Goal: Task Accomplishment & Management: Manage account settings

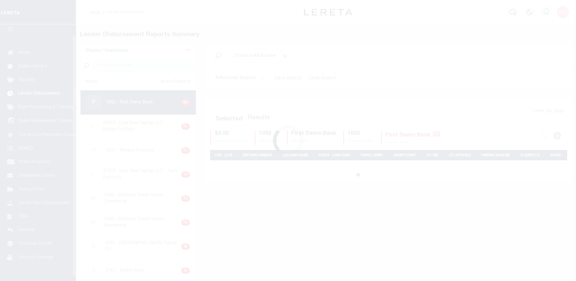
scroll to position [11, 0]
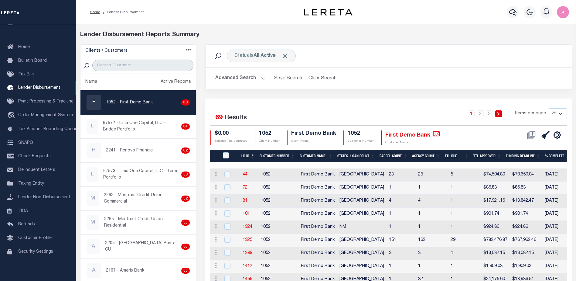
click at [125, 66] on input "search" at bounding box center [142, 66] width 101 height 12
type input "renovo"
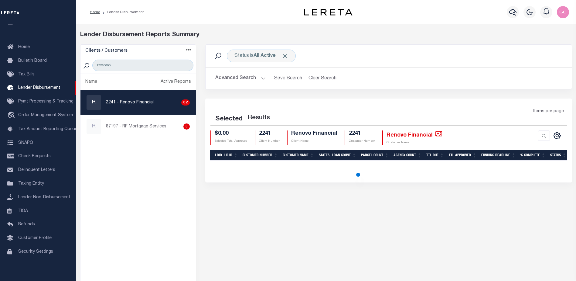
click at [246, 78] on button "Advanced Search" at bounding box center [240, 78] width 50 height 12
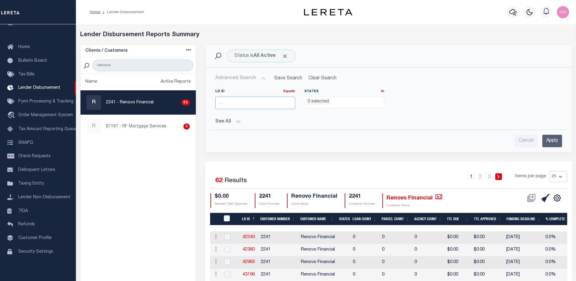
click at [233, 105] on input "number" at bounding box center [255, 103] width 80 height 12
click at [554, 141] on input "Apply" at bounding box center [553, 141] width 20 height 12
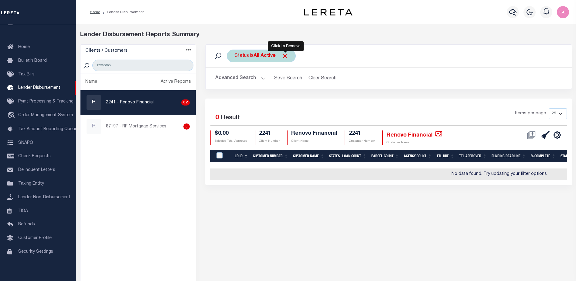
click at [286, 57] on span "Click to Remove" at bounding box center [285, 56] width 6 height 6
click at [230, 77] on button "Advanced Search" at bounding box center [240, 78] width 50 height 12
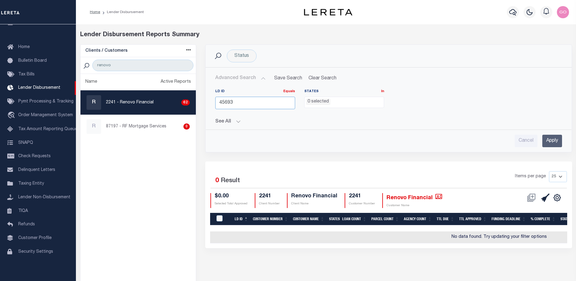
click at [237, 102] on input "45693" at bounding box center [255, 103] width 80 height 12
type input "4"
click at [548, 141] on input "Apply" at bounding box center [553, 141] width 20 height 12
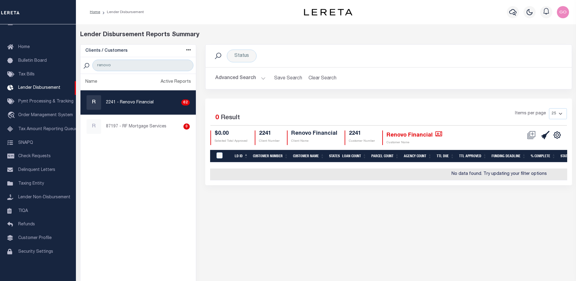
click at [242, 77] on button "Advanced Search" at bounding box center [240, 78] width 50 height 12
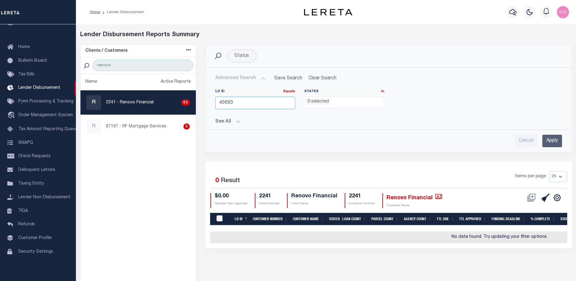
click at [243, 103] on input "45693" at bounding box center [255, 103] width 80 height 12
type input "4"
type input "45505"
click at [555, 139] on input "Apply" at bounding box center [553, 141] width 20 height 12
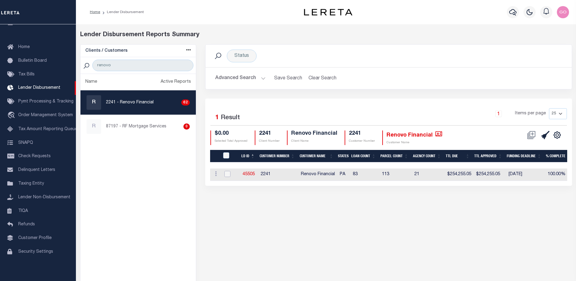
click at [228, 172] on input "checkbox" at bounding box center [228, 174] width 6 height 6
checkbox input "true"
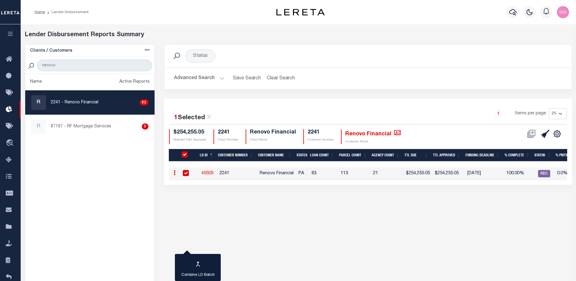
click at [197, 78] on button "Advanced Search" at bounding box center [199, 78] width 50 height 12
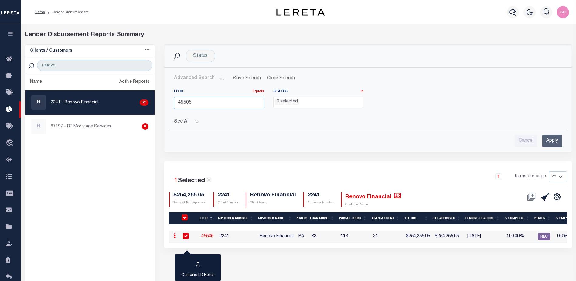
click at [204, 104] on input "45505" at bounding box center [219, 103] width 90 height 12
type input "4"
type input "45796"
click at [552, 142] on input "Apply" at bounding box center [553, 141] width 20 height 12
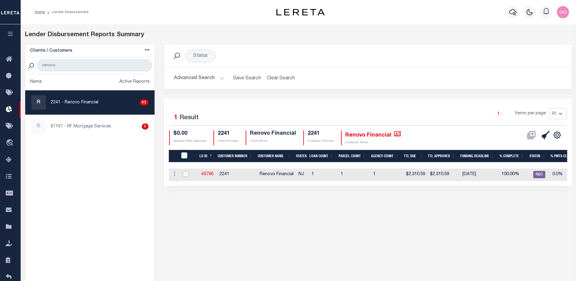
click at [189, 173] on input "checkbox" at bounding box center [186, 174] width 6 height 6
checkbox input "true"
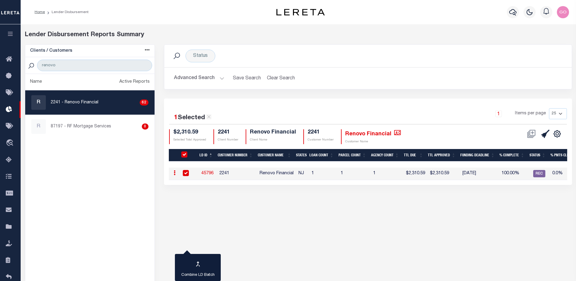
click at [162, 215] on div "Status Search Advanced Search Save Search Clear Search LDBatchesGridWrapper_dyn…" at bounding box center [367, 174] width 417 height 261
click at [208, 171] on link "45796" at bounding box center [207, 173] width 12 height 4
checkbox input "false"
checkbox input "true"
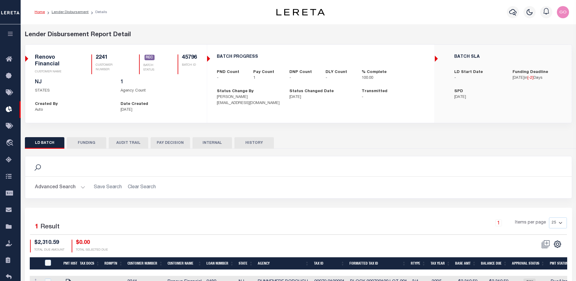
click at [85, 141] on button "FUNDING" at bounding box center [86, 143] width 39 height 12
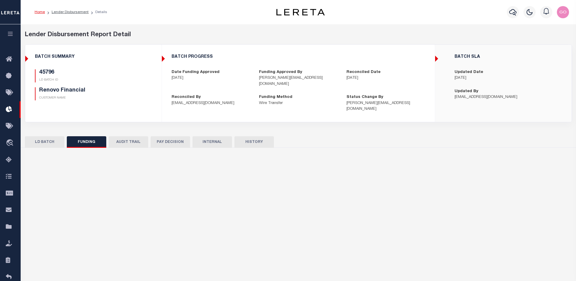
type input "$2,310.59"
type input "$0"
type input "[DATE]"
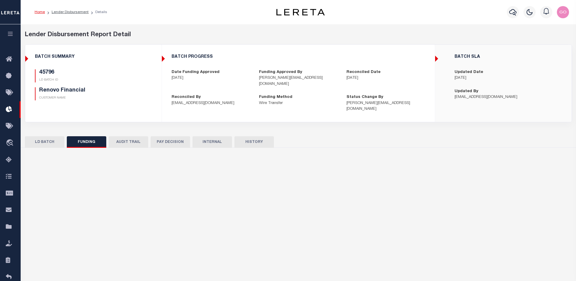
type input "20250825MMQFMP2700360708251657FT03"
type input "[DATE]"
select select "100"
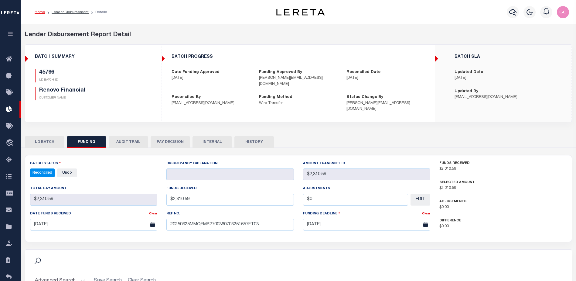
select select "100"
click at [138, 101] on div "45796 LD BATCH ID Renovo Financial CUSTOMER NAME" at bounding box center [93, 87] width 126 height 36
click at [211, 136] on button "INTERNAL" at bounding box center [212, 142] width 39 height 12
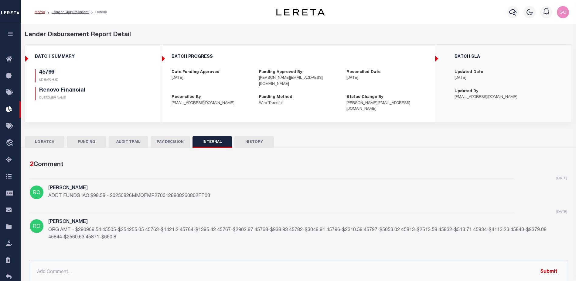
click at [154, 92] on div "45796 LD BATCH ID Renovo Financial CUSTOMER NAME" at bounding box center [93, 87] width 126 height 36
click at [84, 136] on button "FUNDING" at bounding box center [86, 142] width 39 height 12
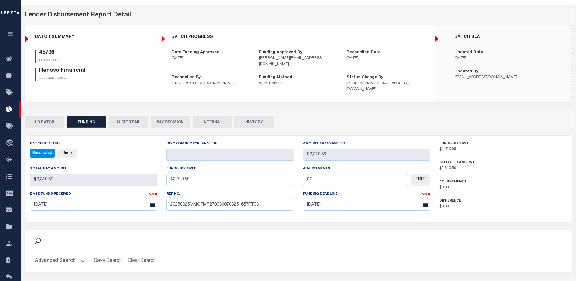
scroll to position [61, 0]
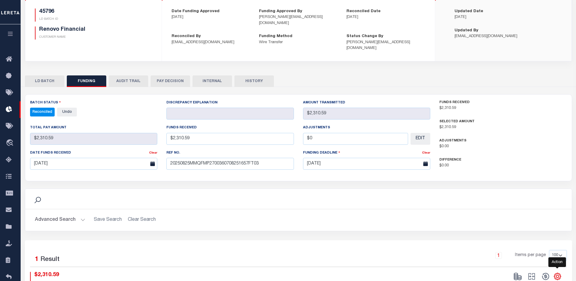
click at [560, 273] on icon "" at bounding box center [557, 276] width 7 height 7
click at [517, 192] on span "CSV" at bounding box center [513, 194] width 9 height 4
click at [222, 75] on button "INTERNAL" at bounding box center [212, 81] width 39 height 12
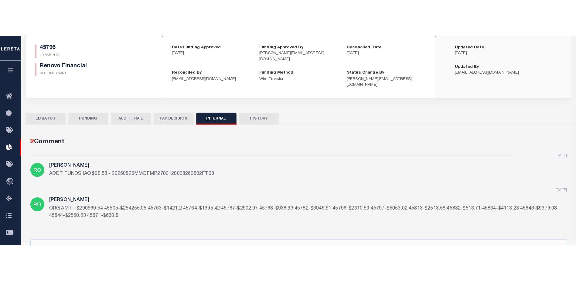
scroll to position [41, 0]
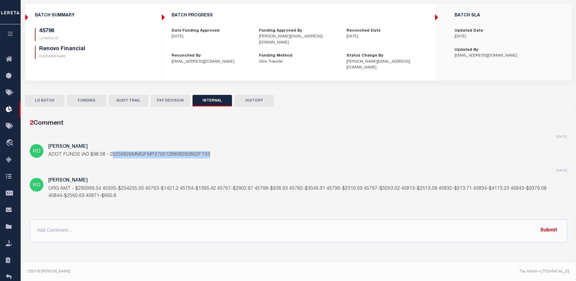
drag, startPoint x: 207, startPoint y: 148, endPoint x: 111, endPoint y: 152, distance: 97.0
click at [111, 152] on div "yesterday Romero, Lisbed ADDT FUNDS IAO $98.58 - 20250826MMQFMP2700128808260802…" at bounding box center [299, 154] width 538 height 34
click at [158, 194] on div "yesterday Romero, Lisbed ORG AMT - $290969.54 45505-$254255.05 45763-$1421.2 45…" at bounding box center [307, 191] width 519 height 26
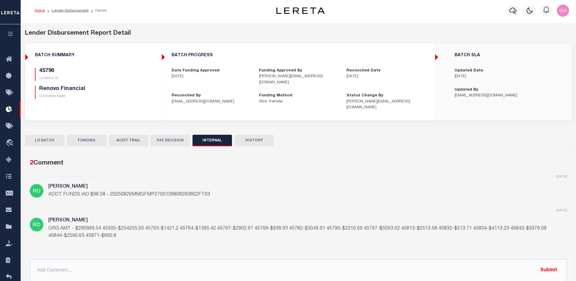
scroll to position [0, 0]
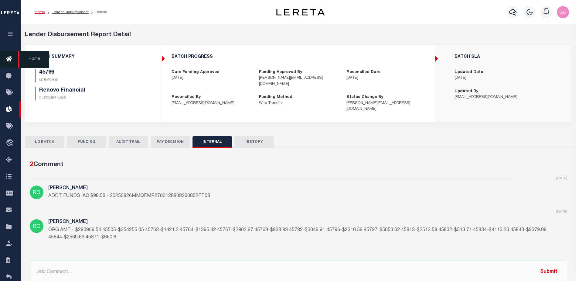
click at [8, 60] on icon at bounding box center [11, 60] width 10 height 8
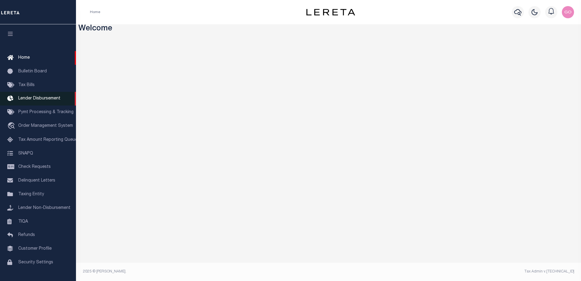
click at [50, 100] on span "Lender Disbursement" at bounding box center [39, 98] width 42 height 4
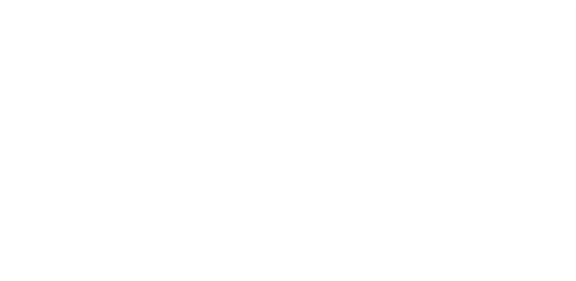
scroll to position [11, 0]
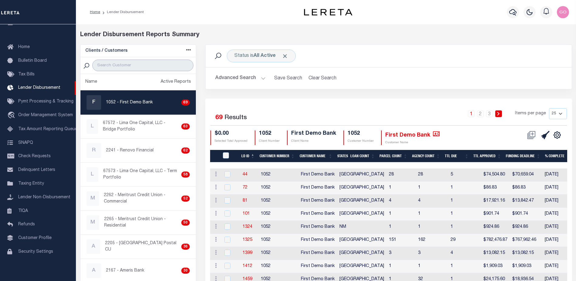
click at [131, 69] on input "search" at bounding box center [142, 66] width 101 height 12
type input "renovo"
click at [236, 79] on button "Advanced Search" at bounding box center [240, 78] width 50 height 12
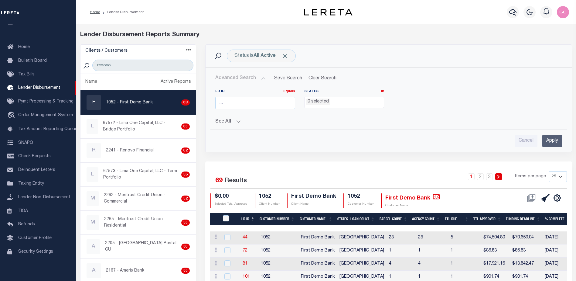
select select
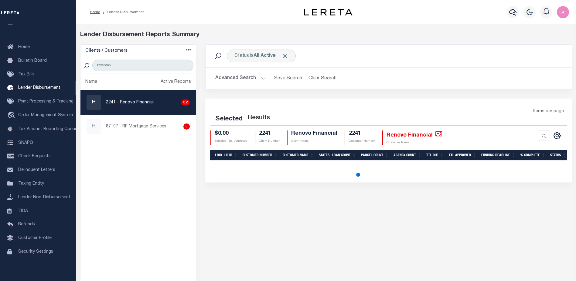
click at [239, 78] on button "Advanced Search" at bounding box center [240, 78] width 50 height 12
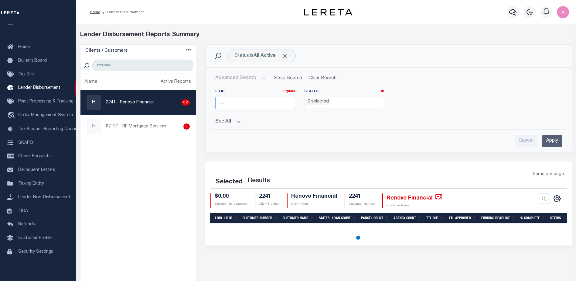
click at [231, 105] on input "number" at bounding box center [255, 103] width 80 height 12
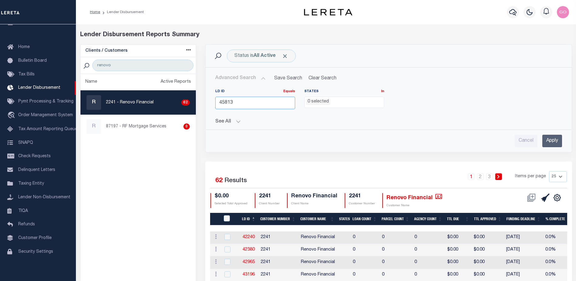
type input "45813"
click at [554, 142] on input "Apply" at bounding box center [553, 141] width 20 height 12
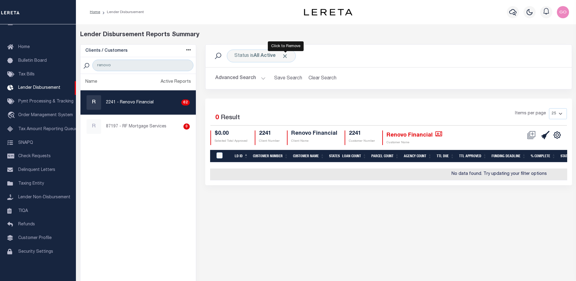
click at [284, 56] on span "Click to Remove" at bounding box center [285, 56] width 6 height 6
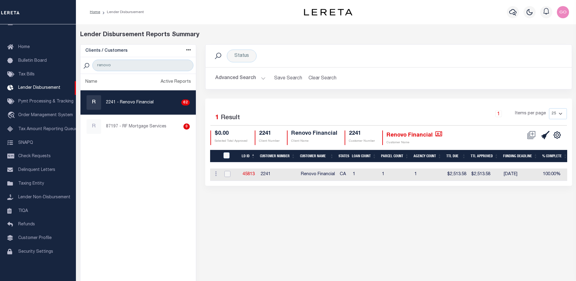
click at [230, 173] on input "checkbox" at bounding box center [228, 174] width 6 height 6
checkbox input "true"
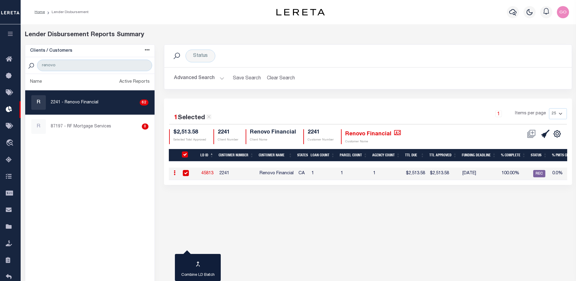
click at [140, 152] on ul "Name Active Reports R 2241 - Renovo Financial 62 R 87197 - RF Mortgage Services…" at bounding box center [89, 189] width 129 height 231
click at [208, 173] on link "45813" at bounding box center [207, 173] width 12 height 4
checkbox input "false"
checkbox input "true"
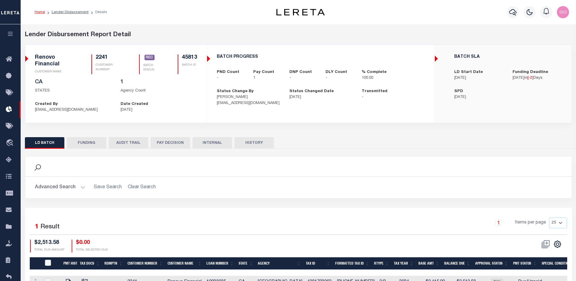
click at [86, 143] on button "FUNDING" at bounding box center [86, 143] width 39 height 12
select select "100"
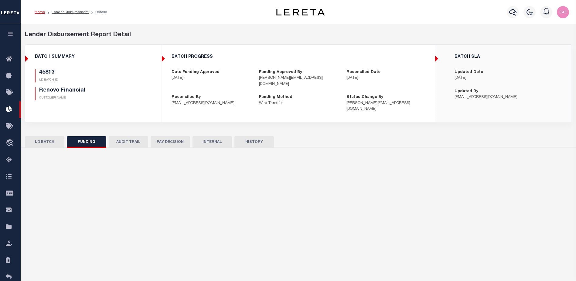
type input "$2,513.58"
type input "$0"
type input "08/26/2025"
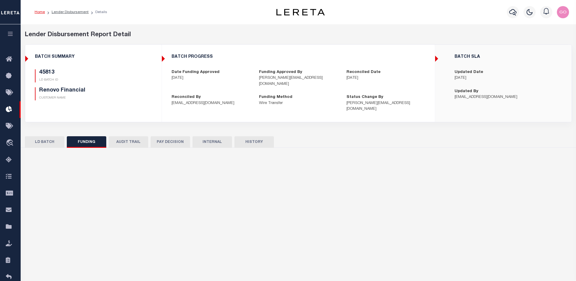
type input "20250825MMQFMP2700360708251657FT03"
type input "08/26/2025"
select select "100"
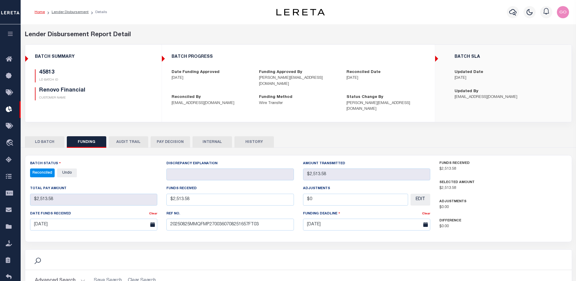
click at [139, 78] on div "45813 LD BATCH ID Renovo Financial CUSTOMER NAME" at bounding box center [93, 84] width 117 height 31
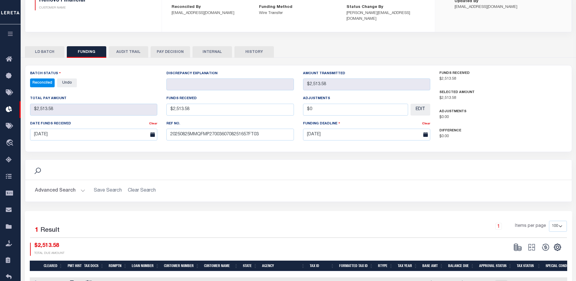
scroll to position [120, 0]
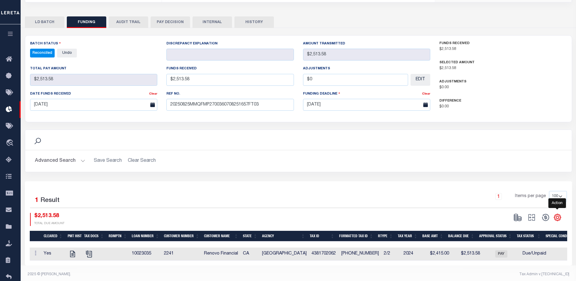
click at [557, 213] on icon "" at bounding box center [558, 217] width 8 height 8
click at [518, 133] on span "CSV" at bounding box center [513, 135] width 9 height 4
click at [155, 191] on div "Selected 1 Result" at bounding box center [94, 199] width 128 height 17
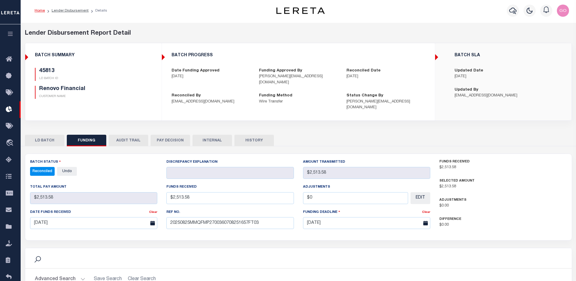
scroll to position [0, 0]
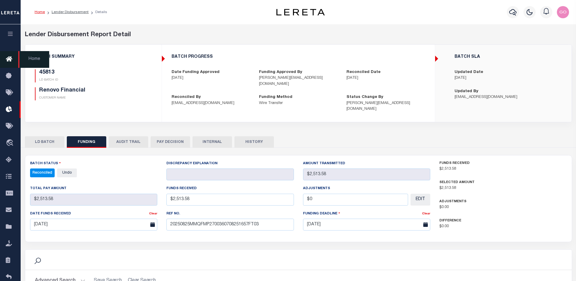
click at [9, 57] on icon at bounding box center [11, 60] width 10 height 8
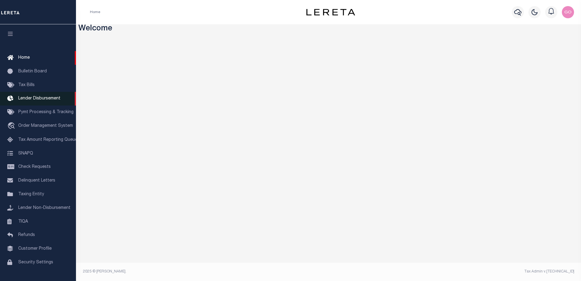
click at [46, 100] on span "Lender Disbursement" at bounding box center [39, 98] width 42 height 4
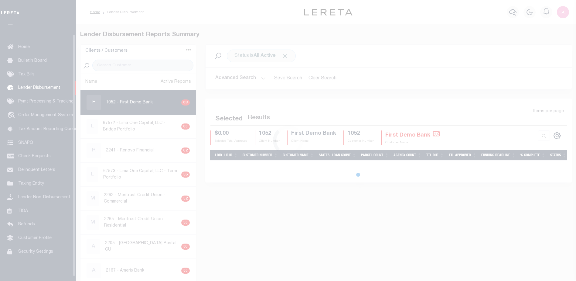
scroll to position [11, 0]
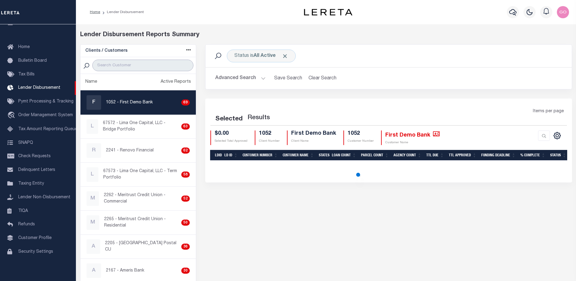
drag, startPoint x: 125, startPoint y: 65, endPoint x: 125, endPoint y: 68, distance: 3.6
click at [125, 65] on input "search" at bounding box center [142, 66] width 101 height 12
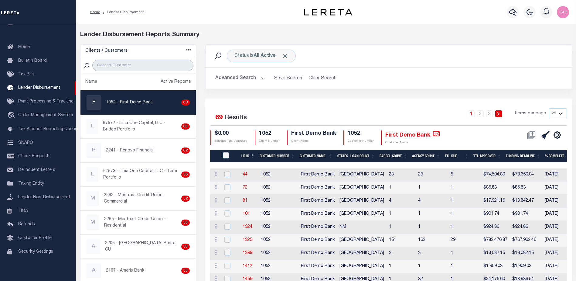
type input "renovo"
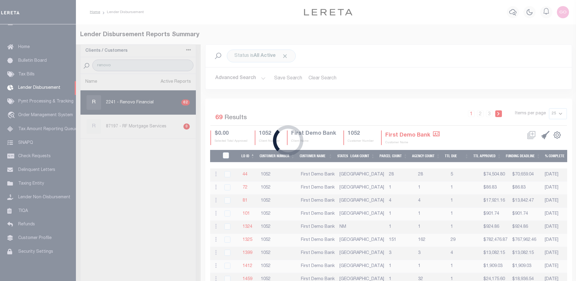
select select
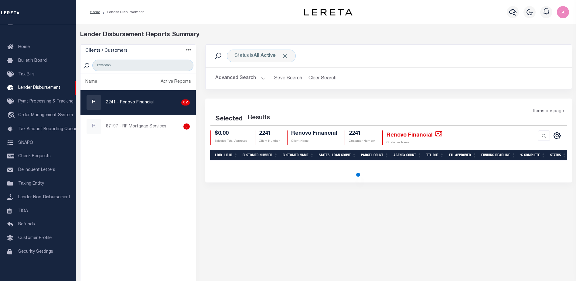
click at [249, 79] on button "Advanced Search" at bounding box center [240, 78] width 50 height 12
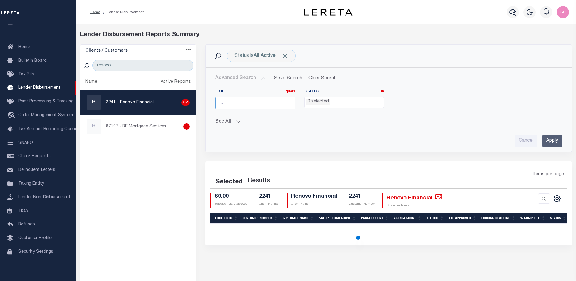
click at [233, 105] on input "number" at bounding box center [255, 103] width 80 height 12
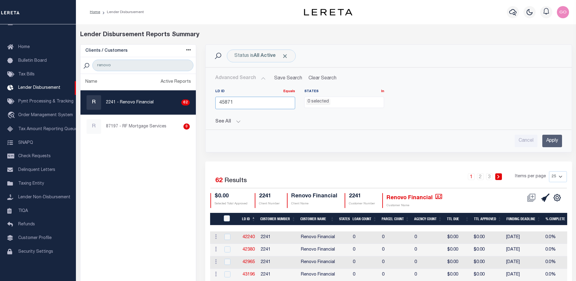
type input "45871"
click at [555, 139] on input "Apply" at bounding box center [553, 141] width 20 height 12
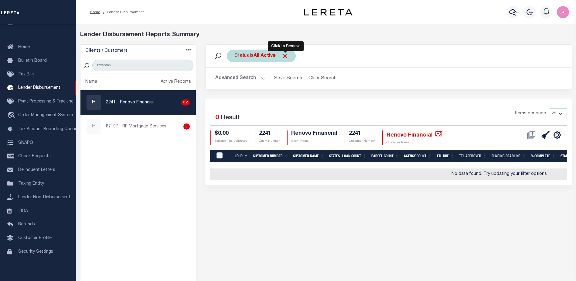
click at [285, 56] on span "Click to Remove" at bounding box center [285, 56] width 6 height 6
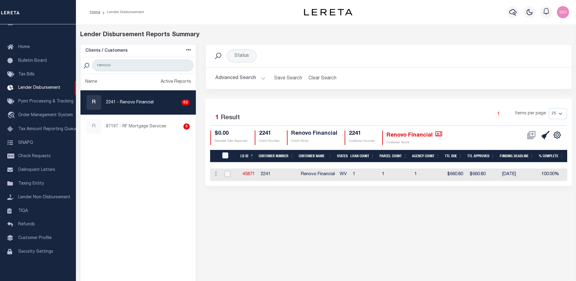
click at [228, 173] on input "checkbox" at bounding box center [228, 174] width 6 height 6
checkbox input "true"
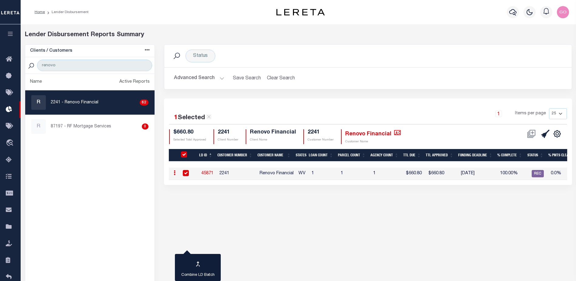
drag, startPoint x: 99, startPoint y: 171, endPoint x: 207, endPoint y: 169, distance: 107.9
click at [99, 171] on ul "Name Active Reports R 2241 - Renovo Financial 62 R 87197 - RF Mortgage Services…" at bounding box center [89, 189] width 129 height 231
click at [209, 172] on link "45871" at bounding box center [207, 173] width 12 height 4
checkbox input "false"
checkbox input "true"
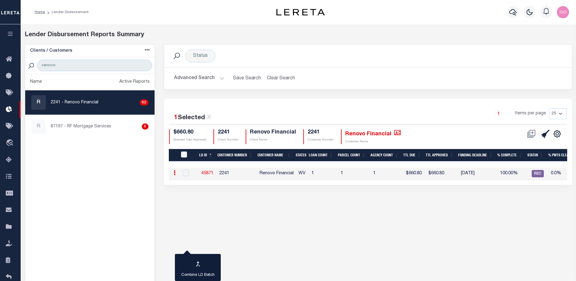
checkbox input "true"
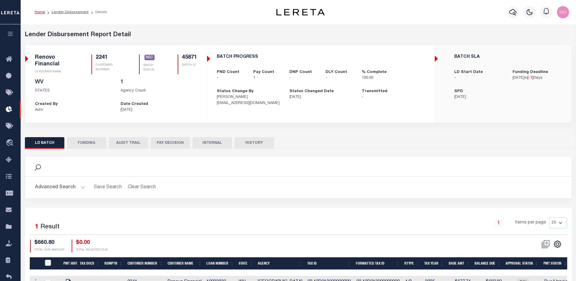
click at [88, 141] on button "FUNDING" at bounding box center [86, 143] width 39 height 12
select select "100"
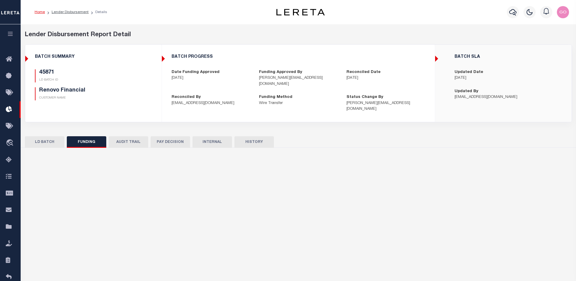
type input "$660.8"
type input "$0"
type input "08/26/2025"
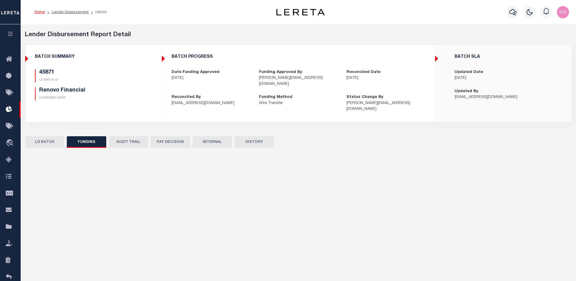
type input "20250825MMQFMP2700360708251657FT03"
type input "08/27/2025"
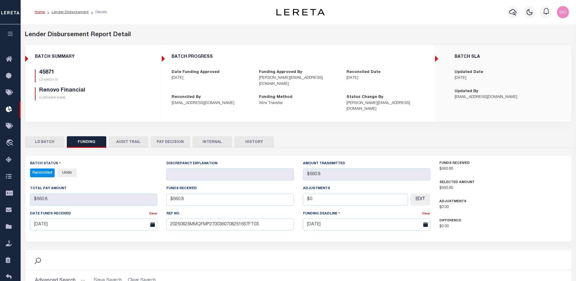
select select "100"
drag, startPoint x: 135, startPoint y: 79, endPoint x: 228, endPoint y: 112, distance: 98.4
click at [136, 79] on p "LD BATCH ID" at bounding box center [88, 80] width 98 height 5
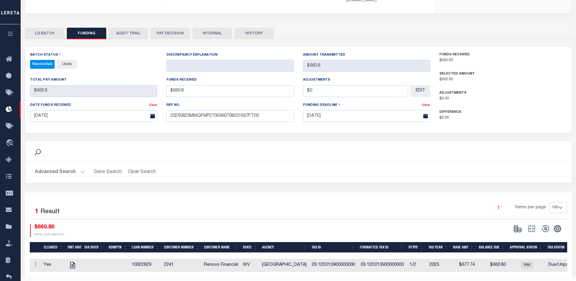
scroll to position [120, 0]
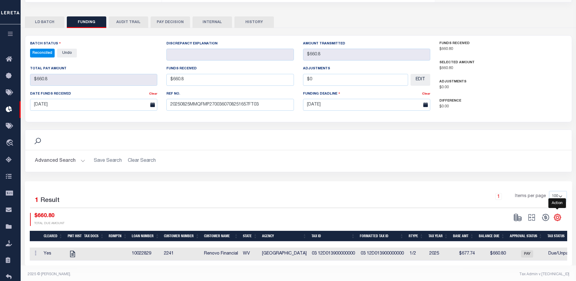
click at [558, 213] on icon "" at bounding box center [558, 217] width 8 height 8
click at [518, 133] on span "CSV" at bounding box center [513, 135] width 9 height 4
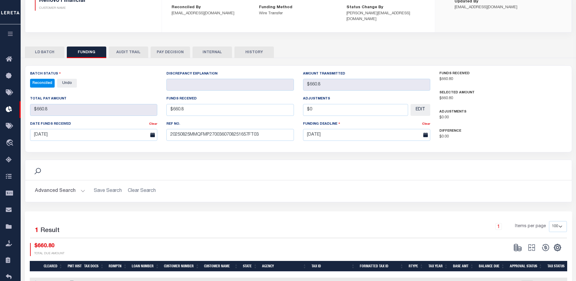
scroll to position [0, 0]
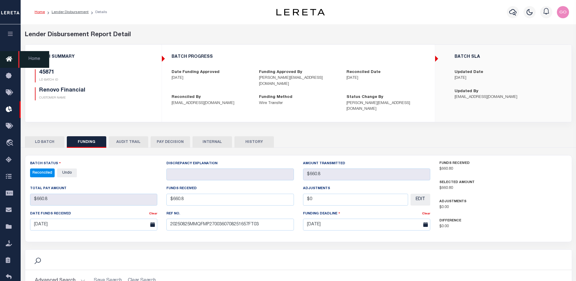
click at [12, 58] on icon at bounding box center [11, 60] width 10 height 8
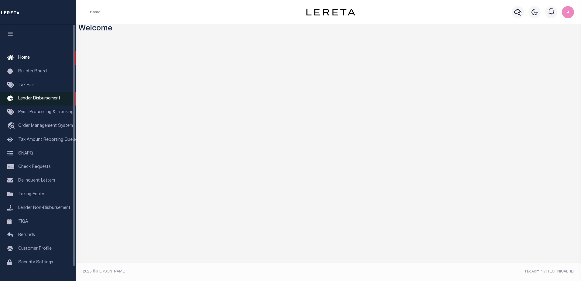
click at [48, 99] on span "Lender Disbursement" at bounding box center [39, 98] width 42 height 4
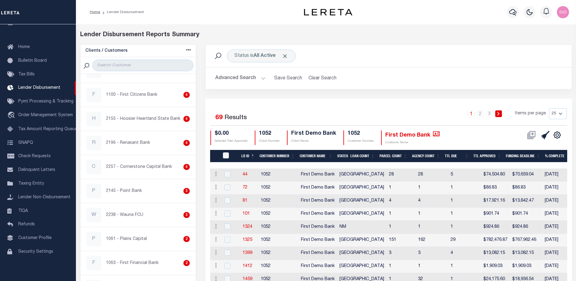
scroll to position [729, 0]
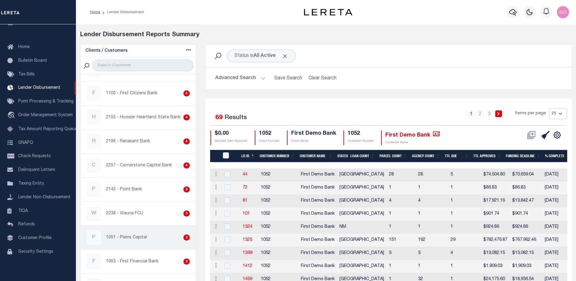
click at [143, 237] on p "1061 - Plains Capital" at bounding box center [126, 237] width 41 height 6
checkbox input "true"
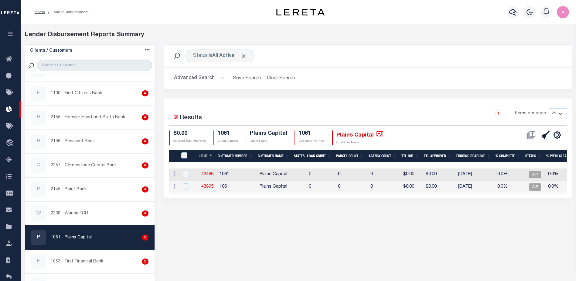
click at [205, 77] on button "Advanced Search" at bounding box center [199, 78] width 50 height 12
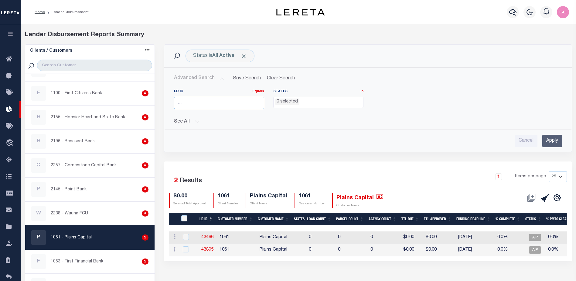
click at [190, 102] on input "number" at bounding box center [219, 103] width 90 height 12
click at [68, 66] on input "search" at bounding box center [94, 66] width 115 height 12
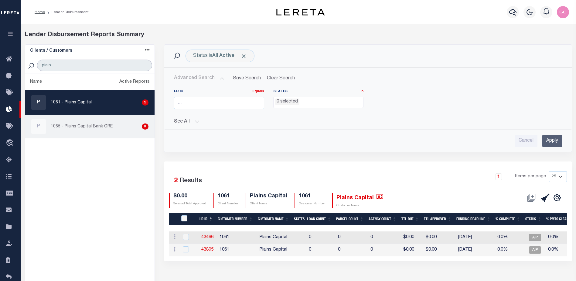
type input "plain"
click at [79, 126] on p "1065 - Plains Capital Bank ORE" at bounding box center [82, 126] width 62 height 6
checkbox input "true"
select select
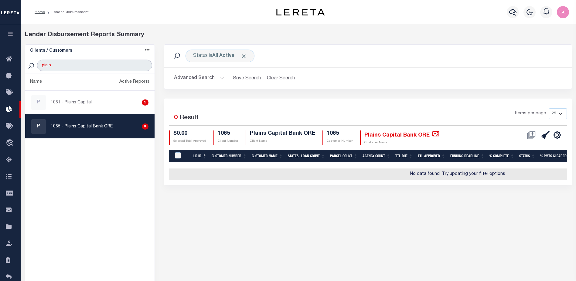
click at [61, 67] on input "plain" at bounding box center [94, 66] width 115 height 12
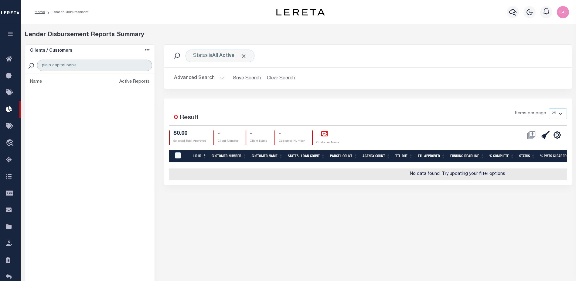
type input "plain capital bank"
click at [187, 78] on button "Advanced Search" at bounding box center [199, 78] width 50 height 12
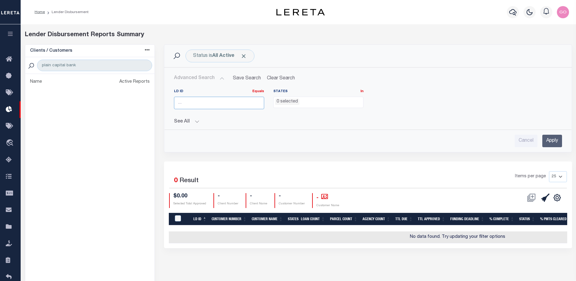
click at [195, 101] on input "number" at bounding box center [219, 103] width 90 height 12
type input "45693"
click at [551, 142] on input "Apply" at bounding box center [553, 141] width 20 height 12
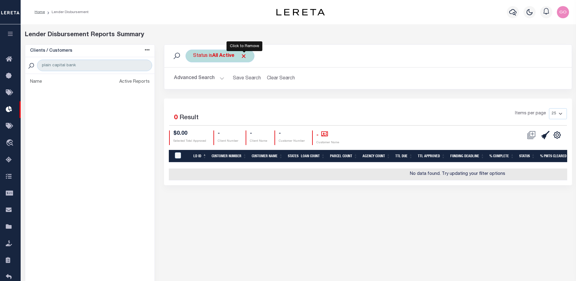
click at [244, 56] on span "Click to Remove" at bounding box center [244, 56] width 6 height 6
click at [211, 80] on button "Advanced Search" at bounding box center [199, 78] width 50 height 12
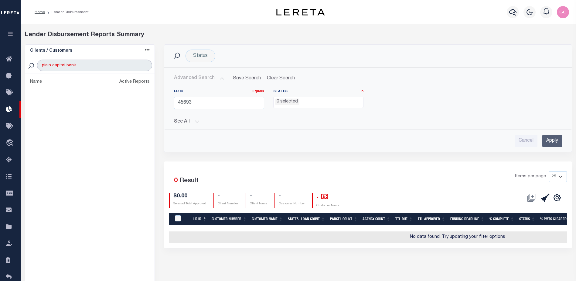
click at [52, 66] on input "plain capital bank" at bounding box center [94, 66] width 115 height 12
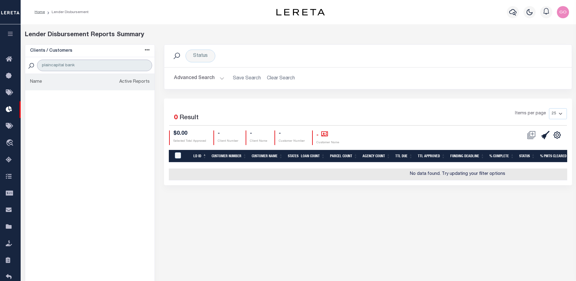
type input "plainscapital bank"
select select
type input "plainscapital bank"
click at [188, 78] on button "Advanced Search" at bounding box center [199, 78] width 50 height 12
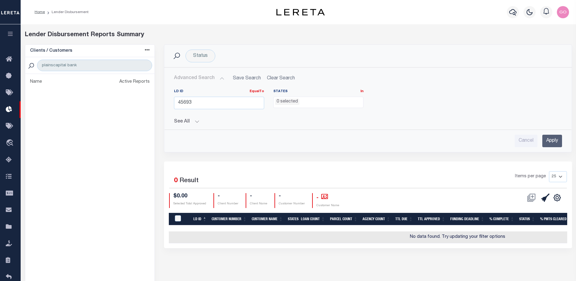
click at [557, 142] on input "Apply" at bounding box center [553, 141] width 20 height 12
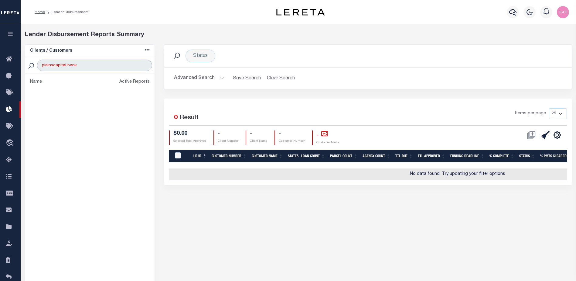
click at [98, 63] on input "plainscapital bank" at bounding box center [94, 66] width 115 height 12
click at [146, 65] on input "plainscapital bank" at bounding box center [94, 66] width 115 height 12
click at [69, 63] on div at bounding box center [89, 174] width 139 height 261
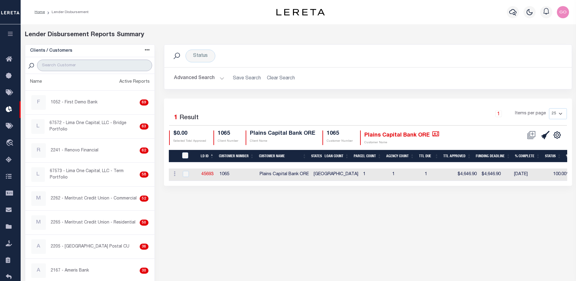
click at [68, 66] on input "search" at bounding box center [94, 66] width 115 height 12
type input "renovo"
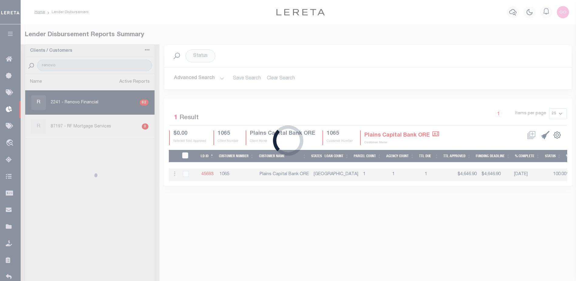
click at [200, 77] on div "Loading..." at bounding box center [288, 140] width 576 height 281
select select
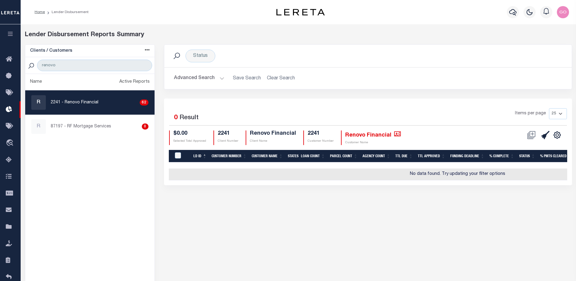
click at [202, 77] on button "Advanced Search" at bounding box center [199, 78] width 50 height 12
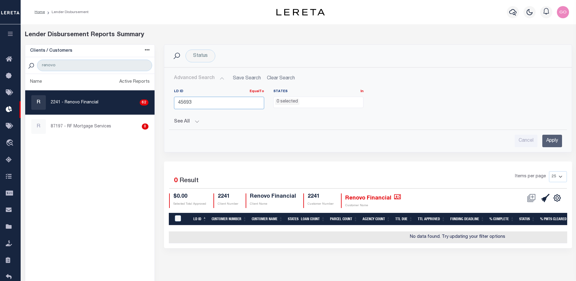
click at [202, 104] on input "45693" at bounding box center [219, 103] width 90 height 12
type input "4"
type input "45505"
click at [557, 138] on input "Apply" at bounding box center [553, 141] width 20 height 12
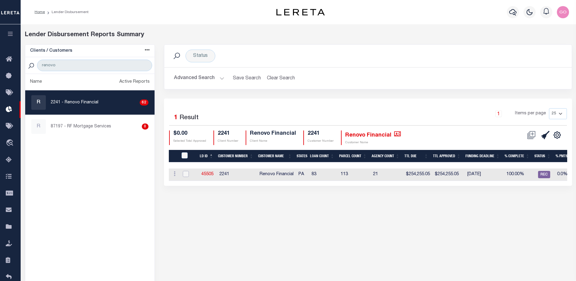
click at [186, 174] on input "checkbox" at bounding box center [186, 174] width 6 height 6
checkbox input "true"
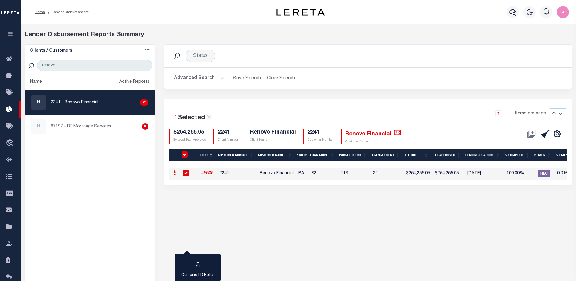
drag, startPoint x: 118, startPoint y: 199, endPoint x: 91, endPoint y: 207, distance: 28.0
click at [118, 200] on ul "Name Active Reports R 2241 - Renovo Financial 62 R 87197 - RF Mortgage Services…" at bounding box center [89, 189] width 129 height 231
click at [204, 173] on link "45505" at bounding box center [207, 173] width 12 height 4
checkbox input "false"
checkbox input "true"
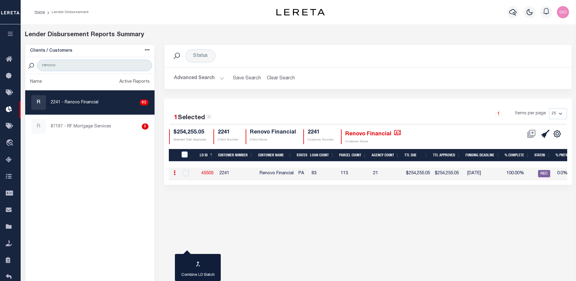
checkbox input "true"
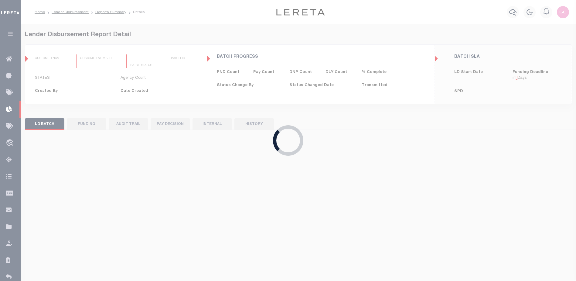
type input "$0.00"
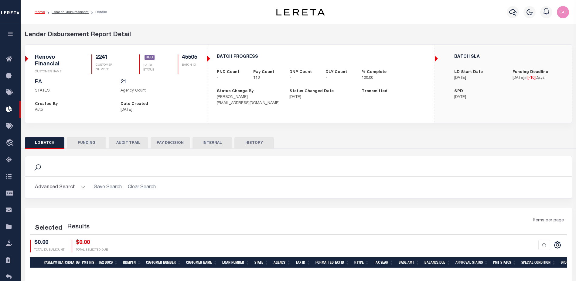
click at [86, 143] on button "FUNDING" at bounding box center [86, 143] width 39 height 12
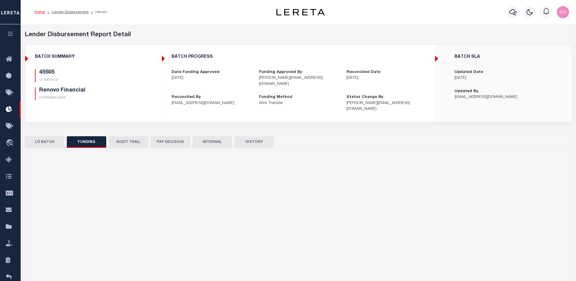
type input "$254,255.05"
type input "$0"
type input "[DATE]"
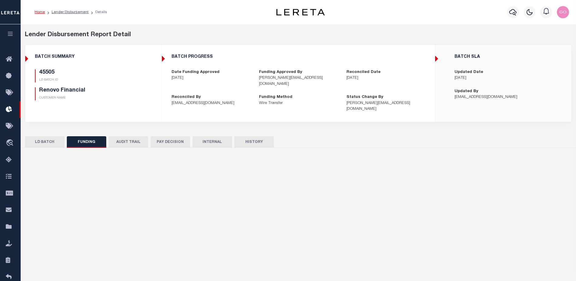
type input "20250825MMQFMP2700360708251657FT03"
type input "[DATE]"
select select "100"
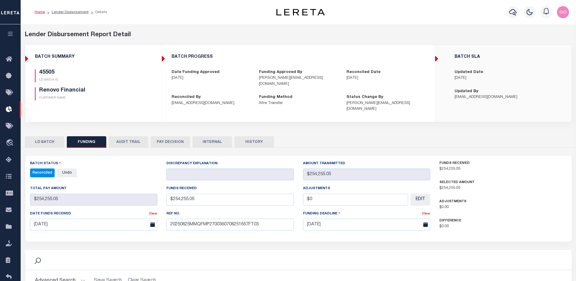
select select "100"
drag, startPoint x: 140, startPoint y: 87, endPoint x: 145, endPoint y: 94, distance: 8.0
click at [140, 87] on div "45505 LD BATCH ID Renovo Financial CUSTOMER NAME" at bounding box center [93, 84] width 117 height 31
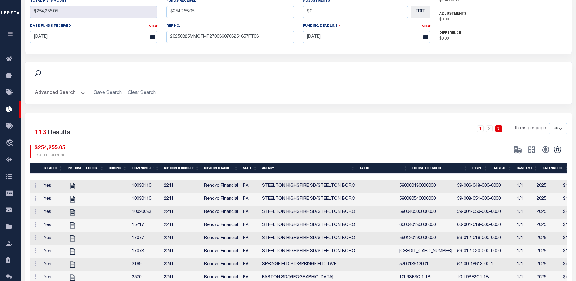
scroll to position [273, 0]
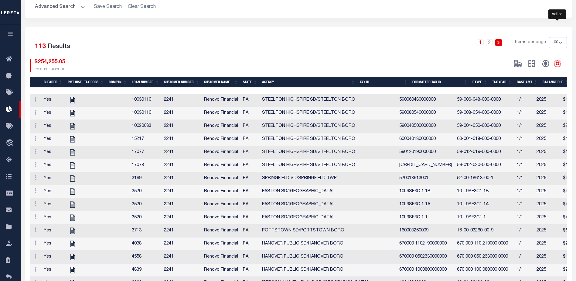
click at [558, 60] on icon "" at bounding box center [558, 64] width 8 height 8
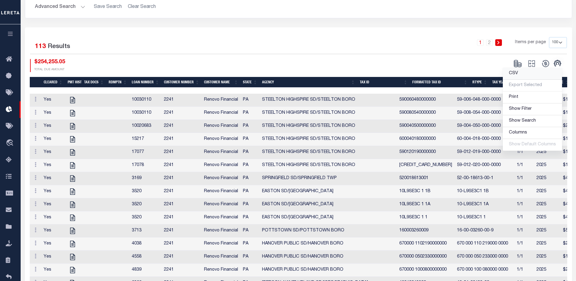
click at [514, 71] on span "CSV" at bounding box center [513, 73] width 9 height 4
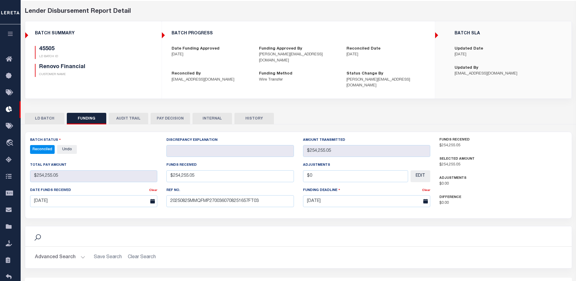
scroll to position [0, 0]
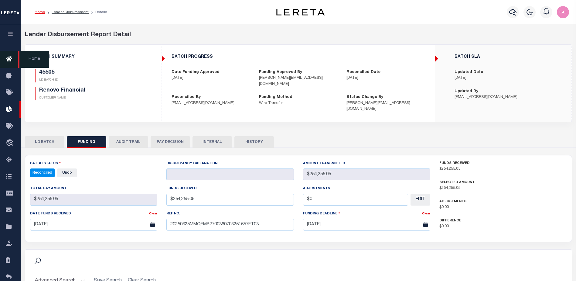
click at [9, 58] on icon at bounding box center [11, 60] width 10 height 8
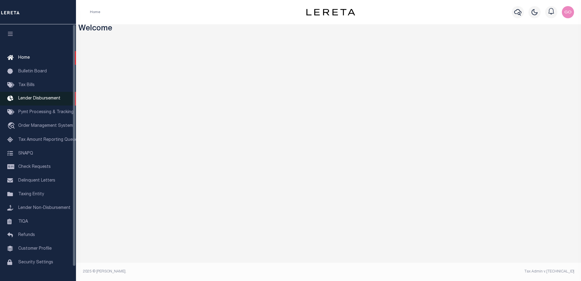
click at [57, 97] on span "Lender Disbursement" at bounding box center [39, 98] width 42 height 4
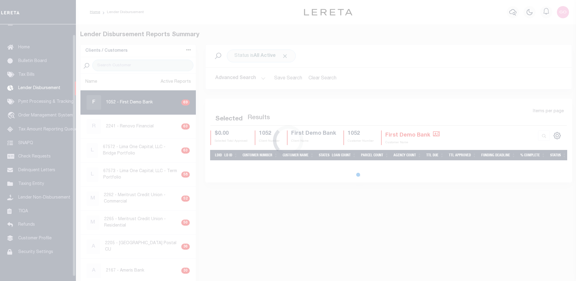
scroll to position [11, 0]
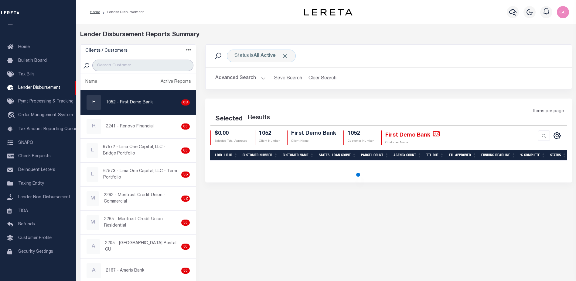
drag, startPoint x: 160, startPoint y: 66, endPoint x: 153, endPoint y: 69, distance: 7.3
click at [160, 66] on input "search" at bounding box center [142, 66] width 101 height 12
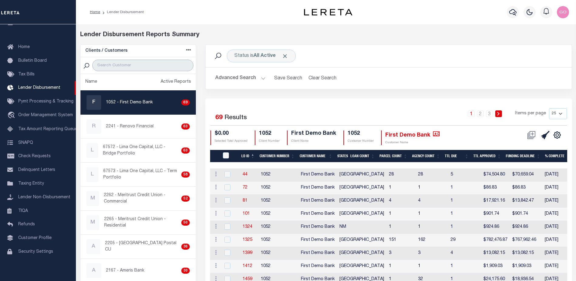
type input "renovo"
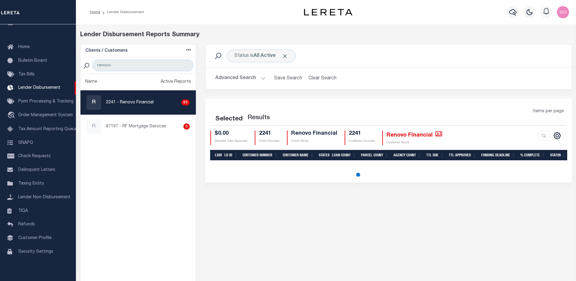
click at [237, 78] on button "Advanced Search" at bounding box center [240, 78] width 50 height 12
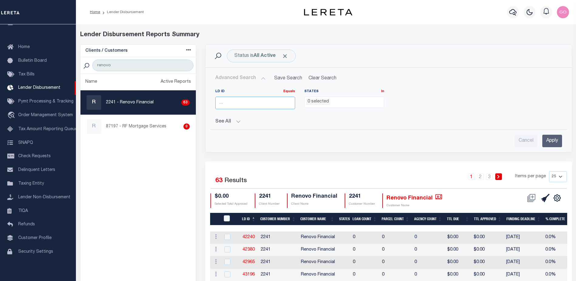
click at [239, 105] on input "number" at bounding box center [255, 103] width 80 height 12
type input "45797"
click at [551, 142] on input "Apply" at bounding box center [553, 141] width 20 height 12
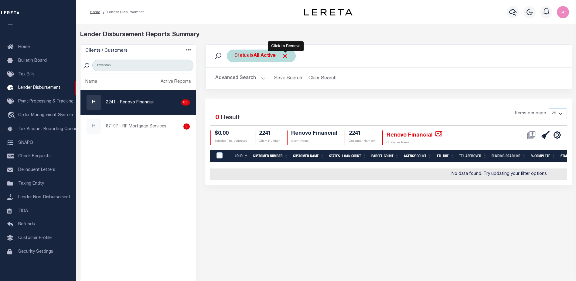
click at [287, 56] on span "Click to Remove" at bounding box center [285, 56] width 6 height 6
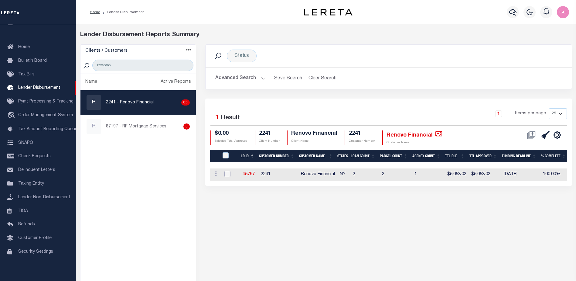
click at [228, 172] on input "checkbox" at bounding box center [228, 174] width 6 height 6
checkbox input "true"
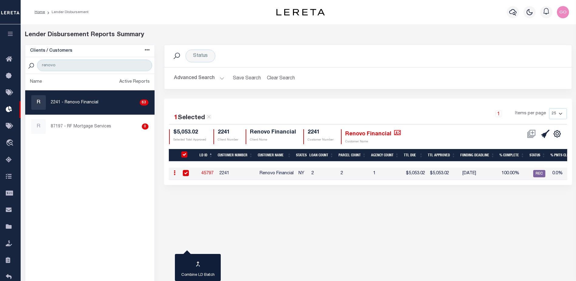
click at [123, 175] on ul "Name Active Reports R 2241 - Renovo Financial 63 R 87197 - RF Mortgage Services…" at bounding box center [89, 189] width 129 height 231
click at [207, 172] on link "45797" at bounding box center [207, 173] width 12 height 4
checkbox input "false"
checkbox input "true"
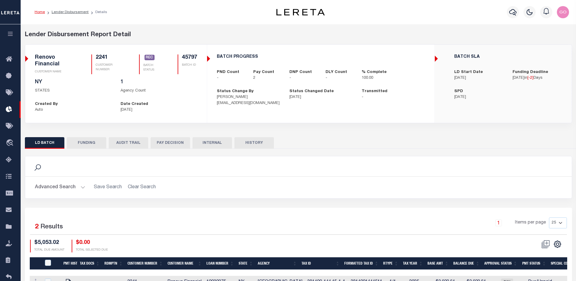
click at [93, 143] on button "FUNDING" at bounding box center [86, 143] width 39 height 12
select select "100"
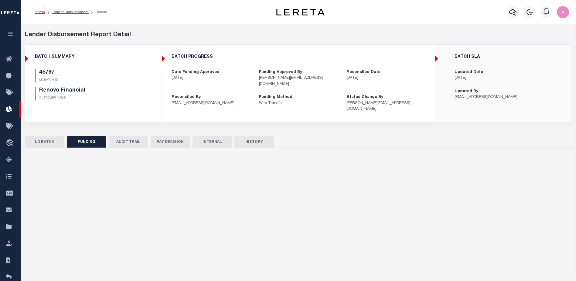
type input "$5,053.02"
type input "$0"
type input "[DATE]"
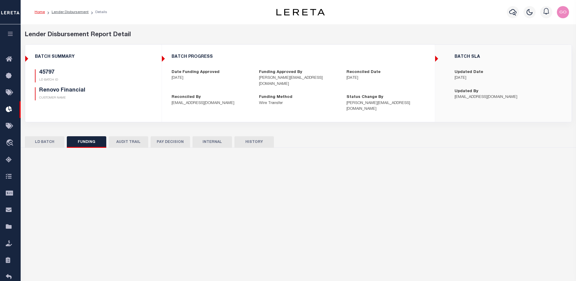
type input "20250825MMQFMP2700360708251657FT03"
type input "[DATE]"
select select "100"
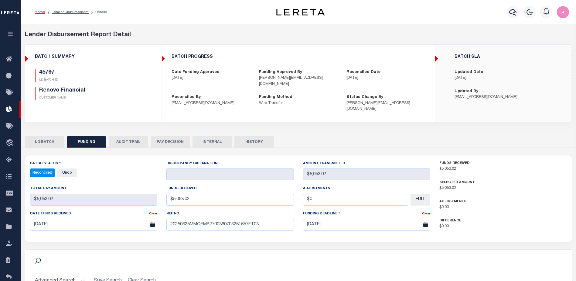
click at [144, 101] on div "45797 LD BATCH ID Renovo Financial CUSTOMER NAME" at bounding box center [93, 87] width 126 height 36
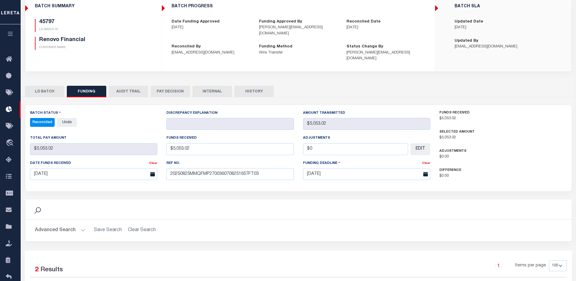
scroll to position [61, 0]
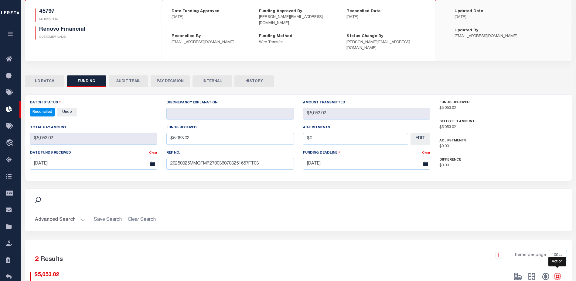
click at [559, 275] on icon "" at bounding box center [557, 276] width 3 height 3
click at [518, 192] on span "CSV" at bounding box center [513, 194] width 9 height 4
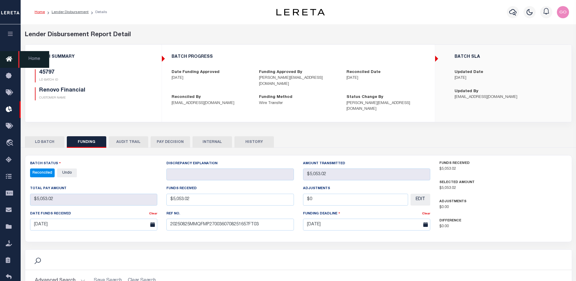
click at [9, 59] on icon at bounding box center [11, 60] width 10 height 8
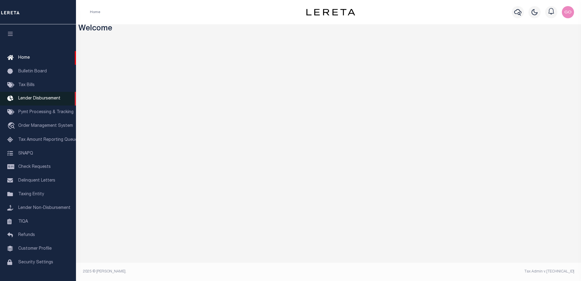
click at [55, 100] on span "Lender Disbursement" at bounding box center [39, 98] width 42 height 4
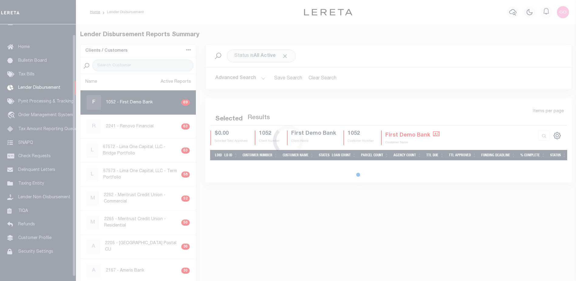
scroll to position [11, 0]
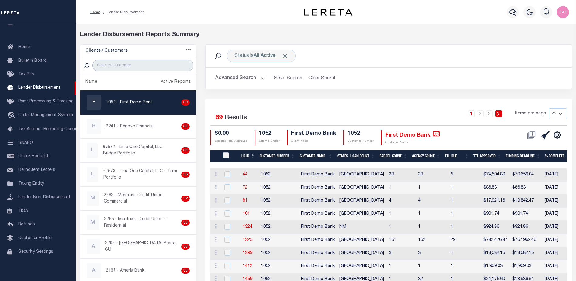
click at [126, 65] on input "search" at bounding box center [142, 66] width 101 height 12
type input "renovo"
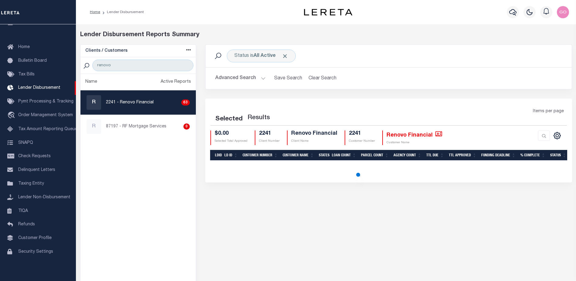
click at [238, 79] on button "Advanced Search" at bounding box center [240, 78] width 50 height 12
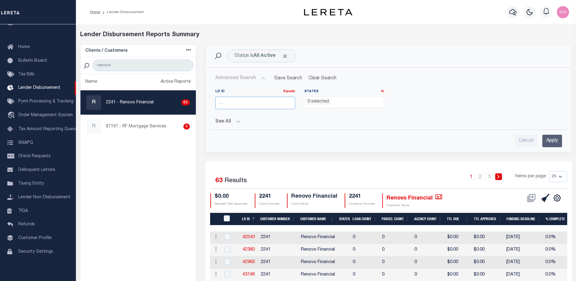
click at [239, 101] on input "number" at bounding box center [255, 103] width 80 height 12
type input "45832"
click at [552, 141] on input "Apply" at bounding box center [553, 141] width 20 height 12
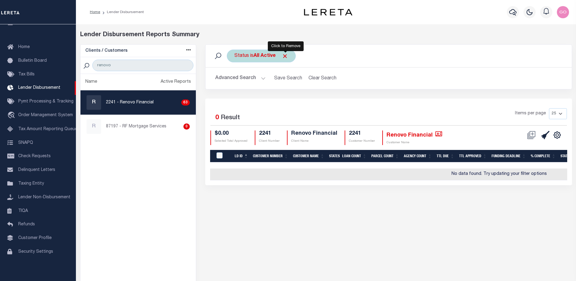
click at [286, 56] on span "Click to Remove" at bounding box center [285, 56] width 6 height 6
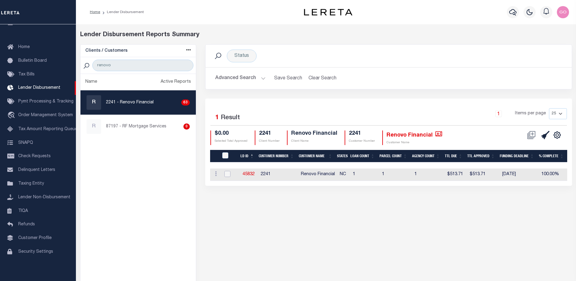
click at [229, 173] on input "checkbox" at bounding box center [228, 174] width 6 height 6
checkbox input "true"
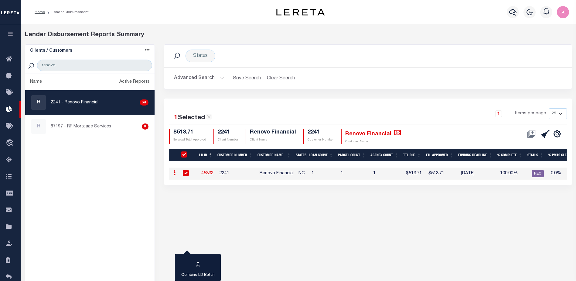
click at [188, 76] on button "Advanced Search" at bounding box center [199, 78] width 50 height 12
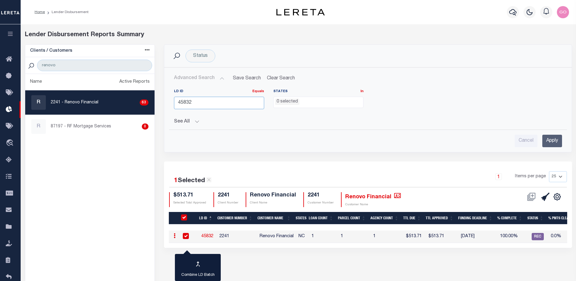
click at [196, 106] on input "45832" at bounding box center [219, 103] width 90 height 12
type input "4"
type input "45843"
click at [552, 142] on input "Apply" at bounding box center [553, 141] width 20 height 12
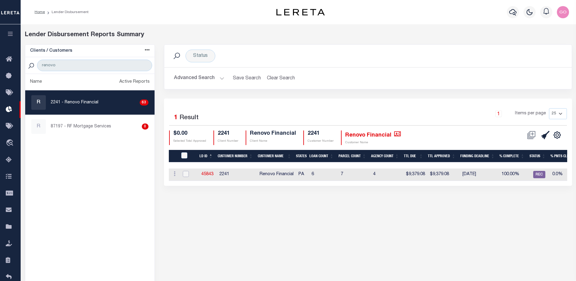
click at [187, 173] on input "checkbox" at bounding box center [186, 174] width 6 height 6
checkbox input "true"
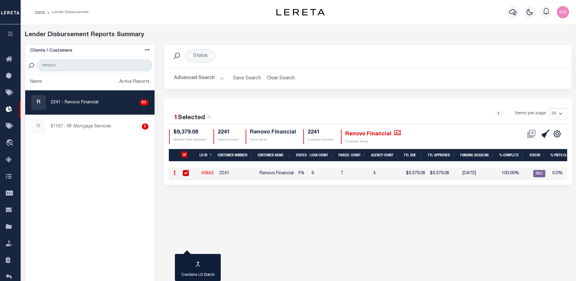
click at [104, 170] on ul "Name Active Reports R 2241 - Renovo Financial 63 R 87197 - RF Mortgage Services…" at bounding box center [89, 189] width 129 height 231
click at [211, 173] on link "45843" at bounding box center [207, 173] width 12 height 4
checkbox input "false"
checkbox input "true"
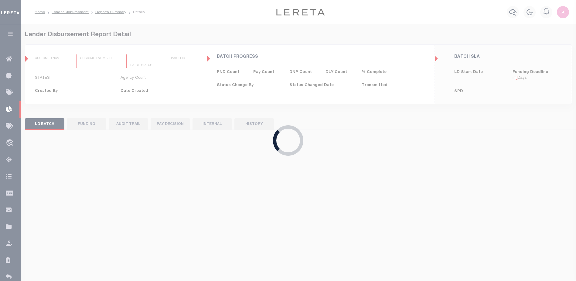
type input "$0.00"
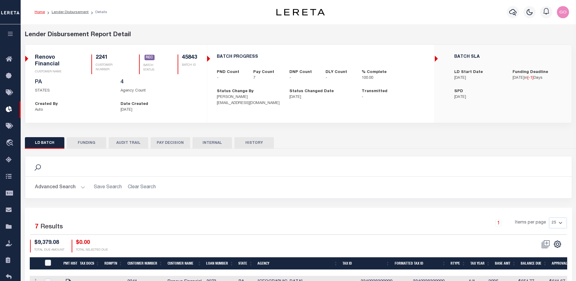
click at [85, 142] on button "FUNDING" at bounding box center [86, 143] width 39 height 12
select select "100"
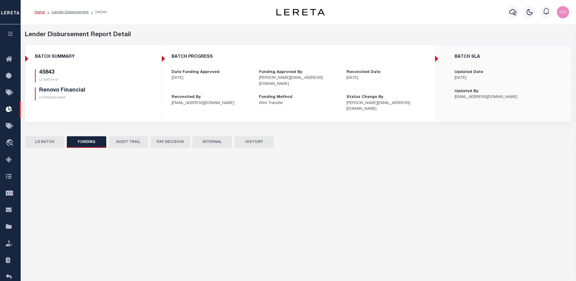
type input "$9,379.08"
type input "$0"
type input "[DATE]"
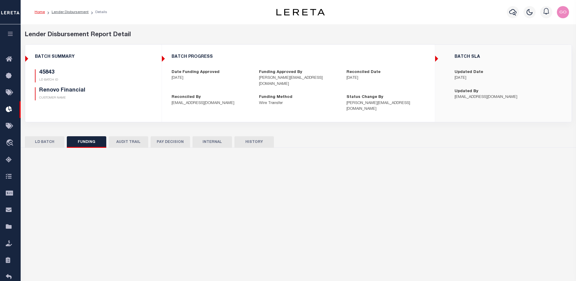
type input "20250825MMQFMP2700360708251657FT03"
type input "08/27/2025"
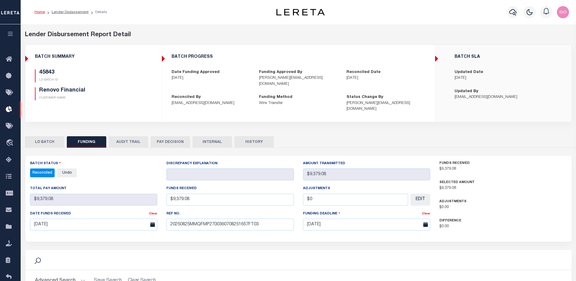
select select "100"
click at [152, 87] on div "45843 LD BATCH ID Renovo Financial CUSTOMER NAME" at bounding box center [93, 87] width 126 height 36
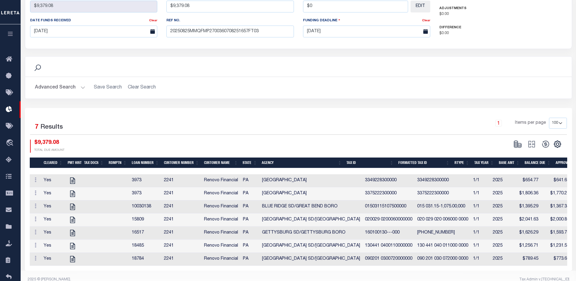
scroll to position [200, 0]
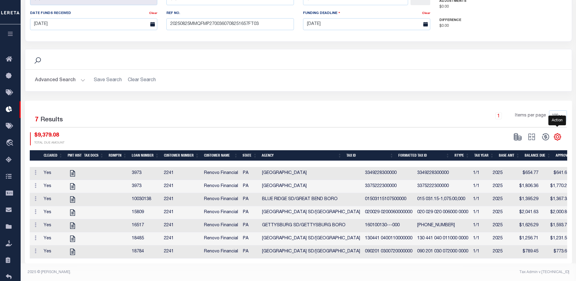
click at [557, 133] on icon "" at bounding box center [558, 137] width 8 height 8
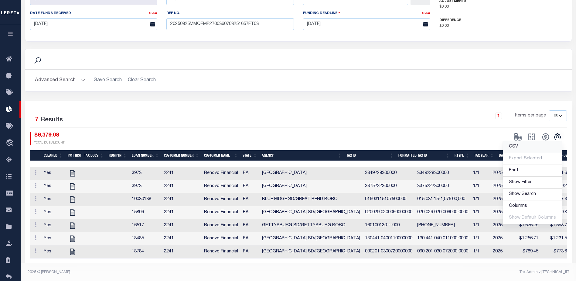
click at [517, 144] on span "CSV" at bounding box center [513, 146] width 9 height 4
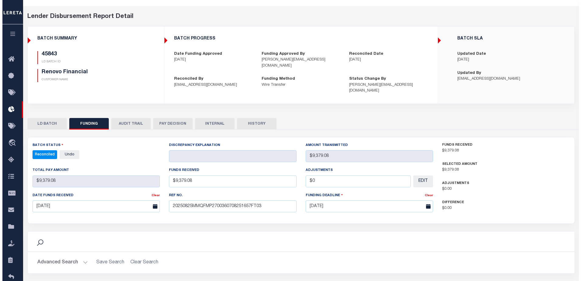
scroll to position [0, 0]
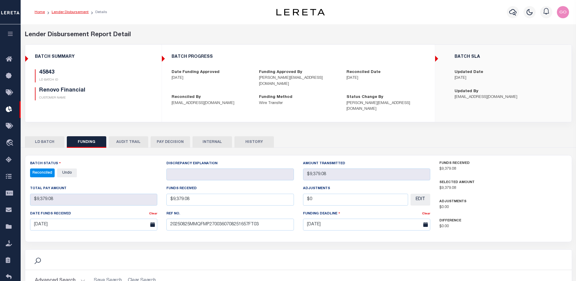
click at [80, 12] on link "Lender Disbursement" at bounding box center [70, 12] width 37 height 4
checkbox input "true"
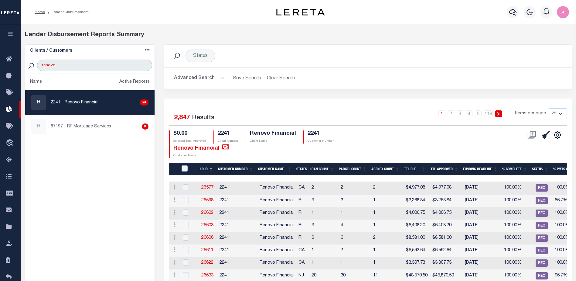
click at [145, 64] on input "renovo" at bounding box center [94, 66] width 115 height 12
click at [87, 65] on input "search" at bounding box center [94, 66] width 115 height 12
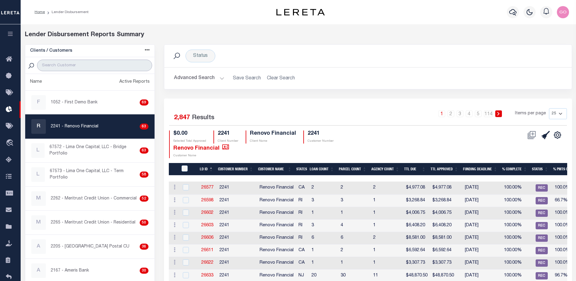
click at [78, 67] on input "search" at bounding box center [94, 66] width 115 height 12
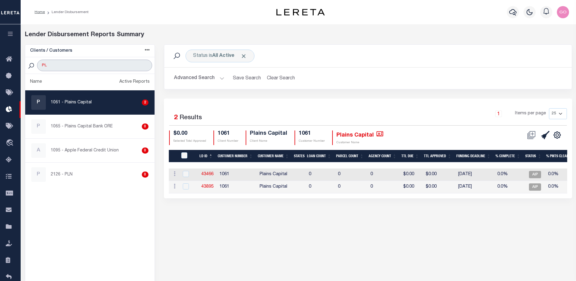
type input "plain capital bank"
select select
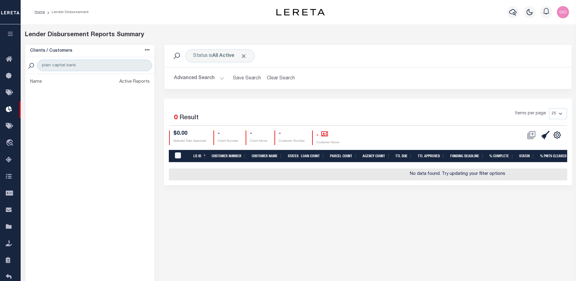
click at [213, 79] on button "Advanced Search" at bounding box center [199, 78] width 50 height 12
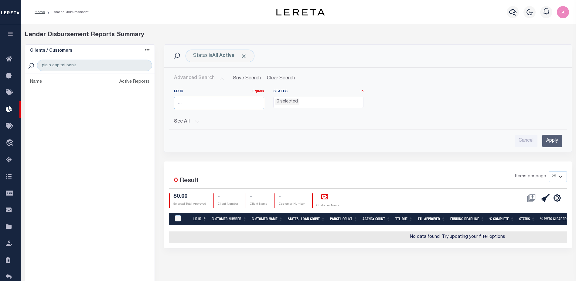
click at [199, 103] on input "number" at bounding box center [219, 103] width 90 height 12
type input "45693"
click at [560, 140] on input "Apply" at bounding box center [553, 141] width 20 height 12
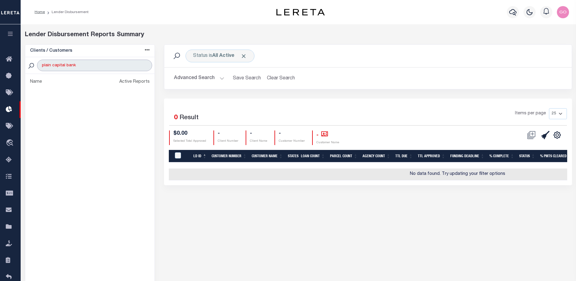
click at [94, 66] on input "plain capital bank" at bounding box center [94, 66] width 115 height 12
type input "plain capital bank ore"
click at [205, 78] on button "Advanced Search" at bounding box center [199, 78] width 50 height 12
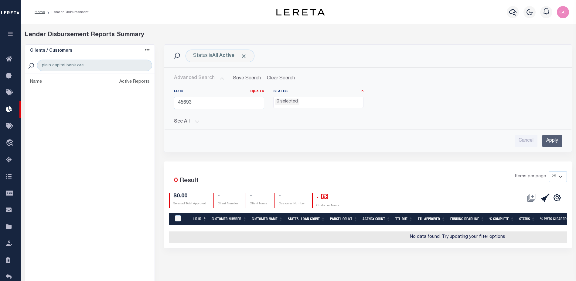
click at [550, 140] on input "Apply" at bounding box center [553, 141] width 20 height 12
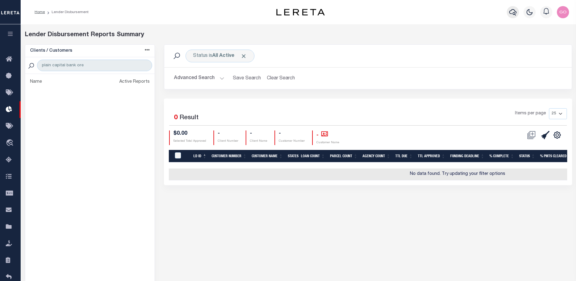
click at [515, 12] on icon "button" at bounding box center [512, 12] width 7 height 7
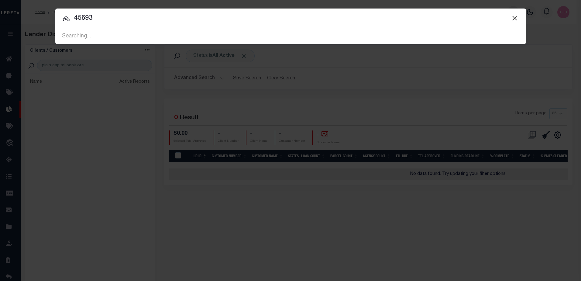
type input "45693"
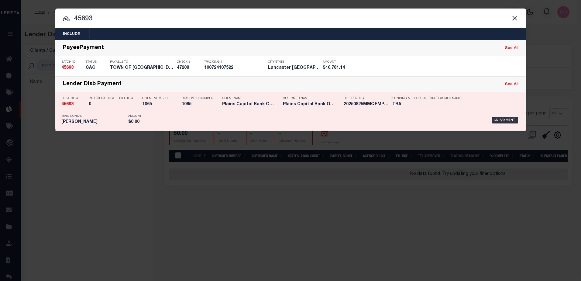
click at [67, 106] on strong "45693" at bounding box center [67, 104] width 12 height 4
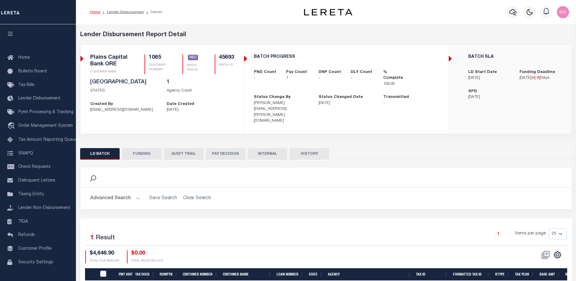
click at [139, 148] on button "FUNDING" at bounding box center [141, 154] width 39 height 12
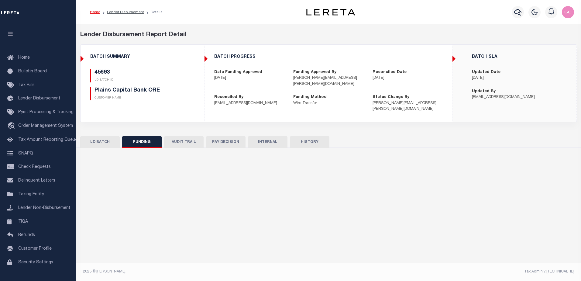
type input "Wire in progress. Approval to pay."
type input "$4,646.9"
type input "$0"
type input "[DATE]"
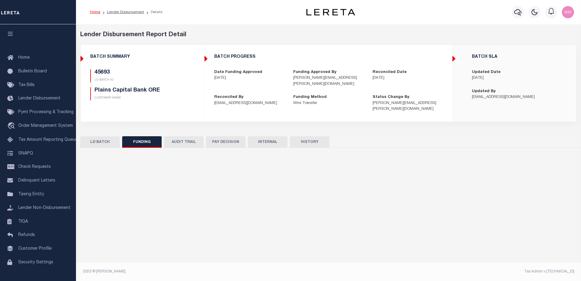
type input "20250825MMQFMP2700230908251050FT03"
type input "[DATE]"
select select "100"
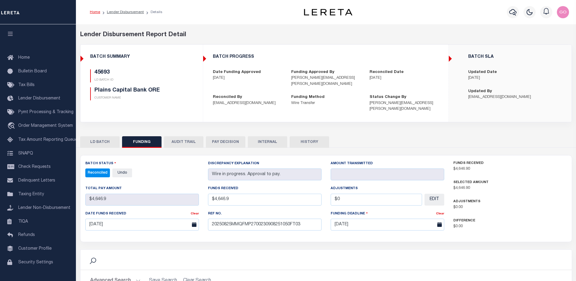
select select "100"
click at [170, 94] on div "Plains Capital Bank ORE CUSTOMER NAME" at bounding box center [134, 93] width 89 height 13
click at [264, 136] on button "INTERNAL" at bounding box center [267, 142] width 39 height 12
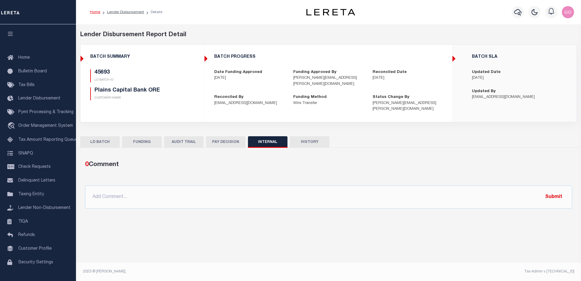
click at [153, 136] on button "FUNDING" at bounding box center [141, 142] width 39 height 12
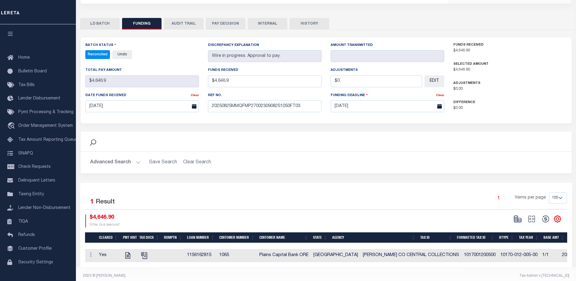
scroll to position [120, 0]
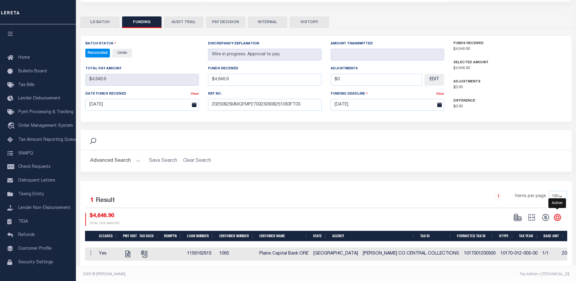
click at [559, 216] on icon "" at bounding box center [557, 217] width 3 height 3
click at [521, 130] on link "CSV" at bounding box center [532, 136] width 59 height 12
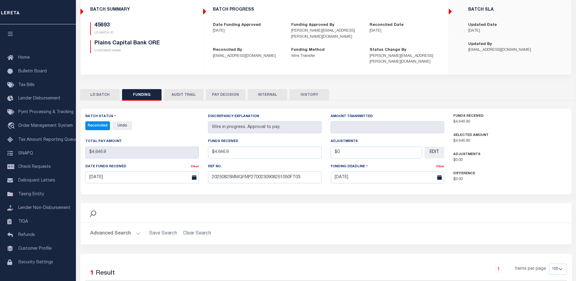
scroll to position [0, 0]
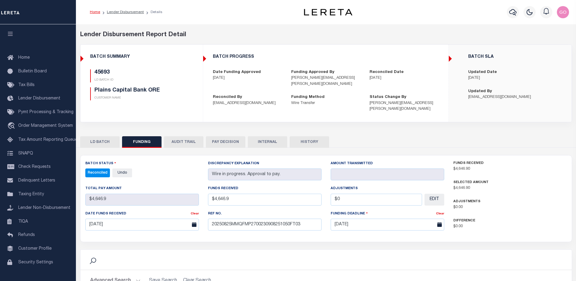
drag, startPoint x: 350, startPoint y: 18, endPoint x: 357, endPoint y: 18, distance: 7.3
click at [354, 18] on div "Home Lender Disbursement Details" at bounding box center [326, 12] width 500 height 24
click at [514, 11] on icon "button" at bounding box center [512, 12] width 7 height 7
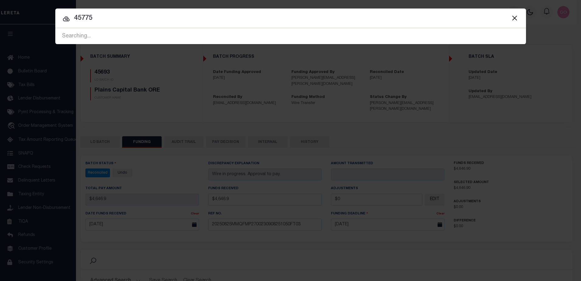
type input "45775"
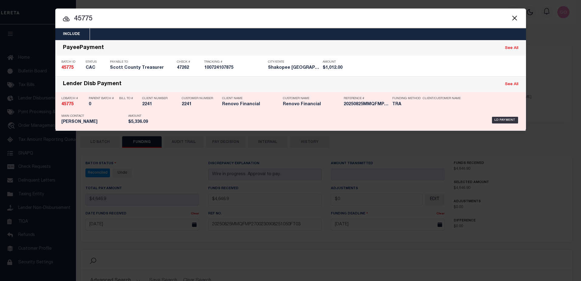
click at [70, 104] on strong "45775" at bounding box center [67, 104] width 12 height 4
checkbox input "true"
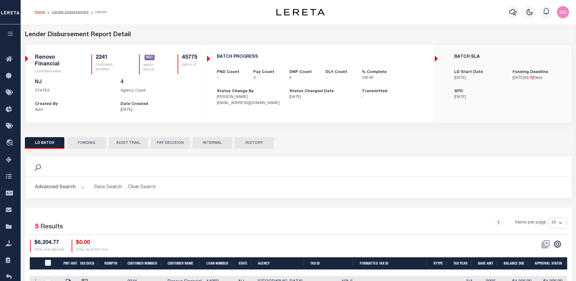
click at [96, 143] on button "FUNDING" at bounding box center [86, 143] width 39 height 12
type input "$5,336.09"
type input "$0"
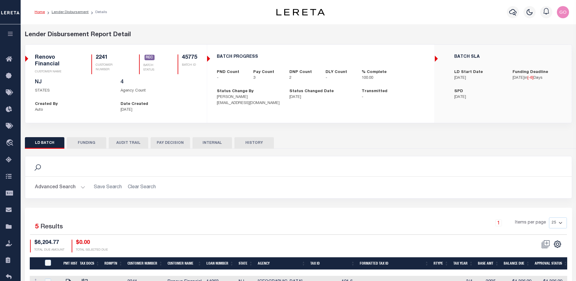
type input "20250825MMQFMP2700275308251306FT03"
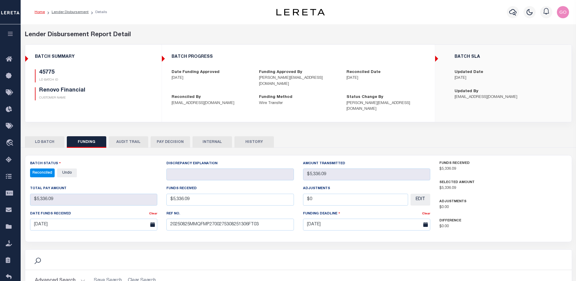
select select "100"
click at [207, 136] on button "INTERNAL" at bounding box center [212, 142] width 39 height 12
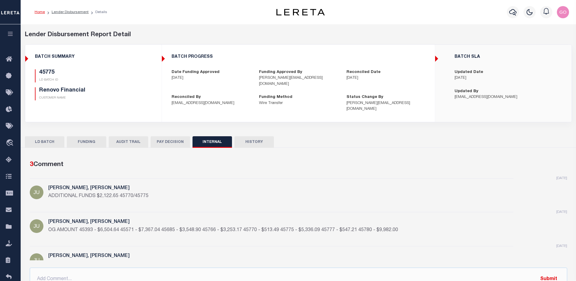
click at [324, 160] on div "3 Comment" at bounding box center [297, 165] width 535 height 10
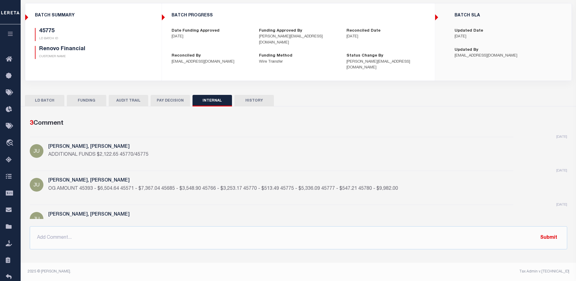
drag, startPoint x: 90, startPoint y: 92, endPoint x: 93, endPoint y: 91, distance: 3.4
click at [90, 95] on button "FUNDING" at bounding box center [86, 101] width 39 height 12
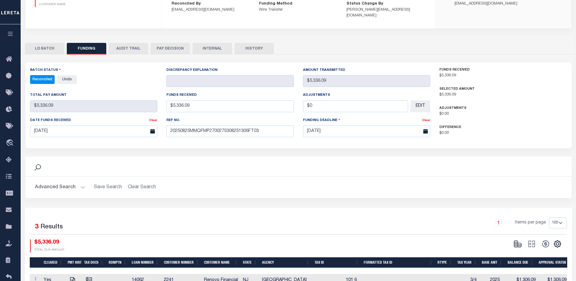
scroll to position [102, 0]
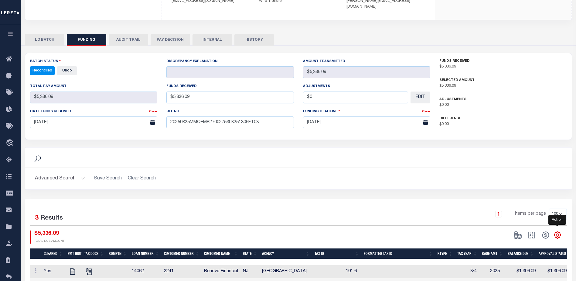
click at [559, 231] on icon "" at bounding box center [557, 234] width 7 height 7
click at [517, 151] on span "CSV" at bounding box center [513, 153] width 9 height 4
click at [126, 58] on div "Batch Status Reconciled - Select Status - All Active Approval In Progress Batch…" at bounding box center [94, 66] width 128 height 17
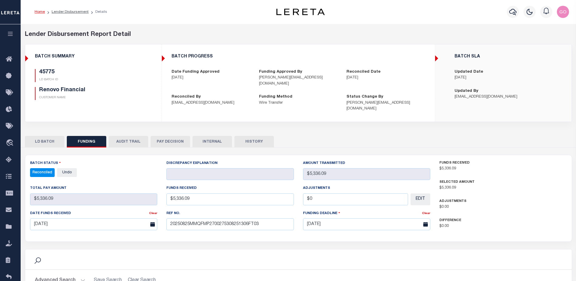
scroll to position [0, 0]
click at [513, 12] on icon "button" at bounding box center [512, 12] width 7 height 7
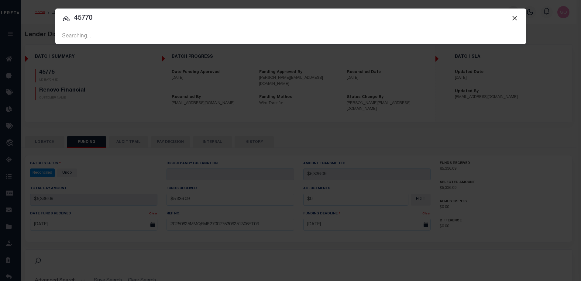
type input "45770"
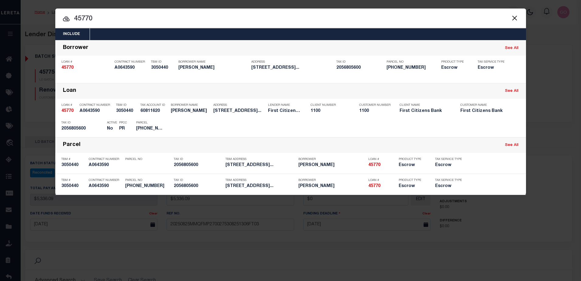
click at [513, 17] on button "Close" at bounding box center [515, 18] width 8 height 8
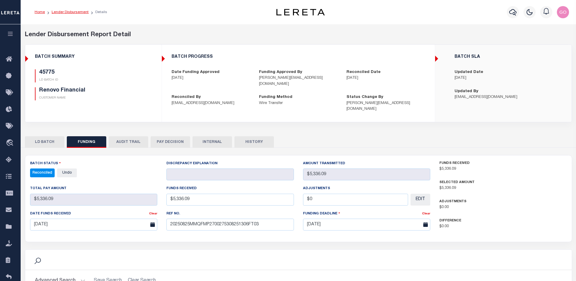
click at [69, 12] on link "Lender Disbursement" at bounding box center [70, 12] width 37 height 4
checkbox input "true"
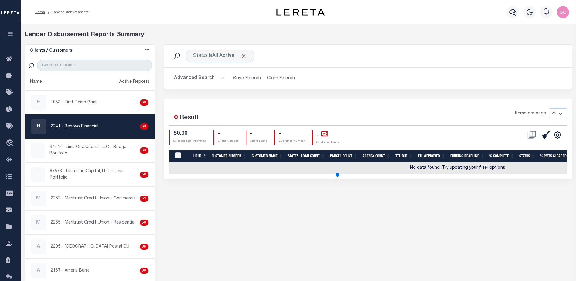
select select
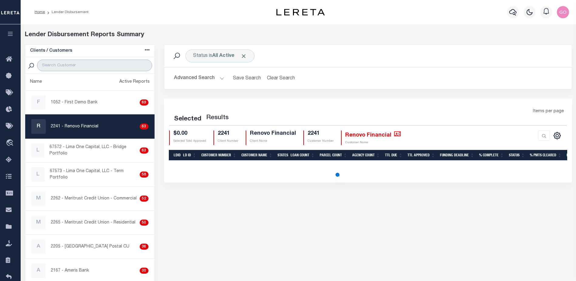
click at [65, 64] on input "search" at bounding box center [94, 66] width 115 height 12
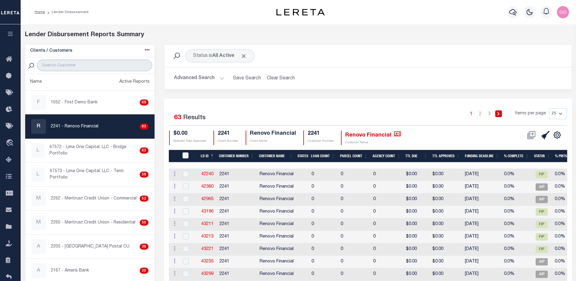
type input "renovo"
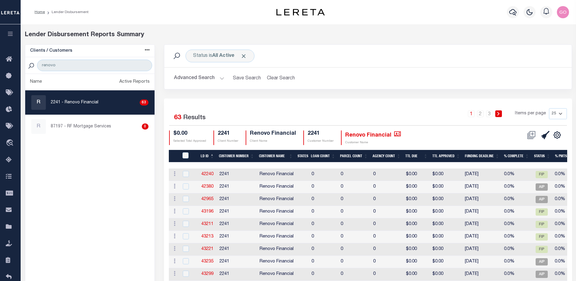
click at [210, 78] on button "Advanced Search" at bounding box center [199, 78] width 50 height 12
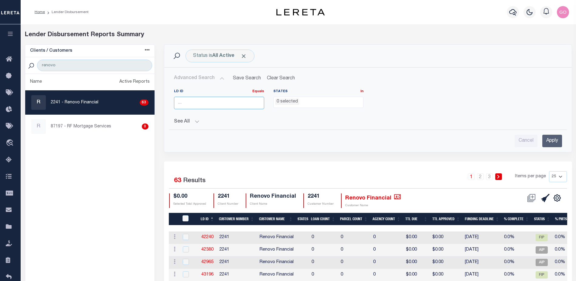
click at [198, 102] on input "number" at bounding box center [219, 103] width 90 height 12
type input "45770"
click at [556, 142] on input "Apply" at bounding box center [553, 141] width 20 height 12
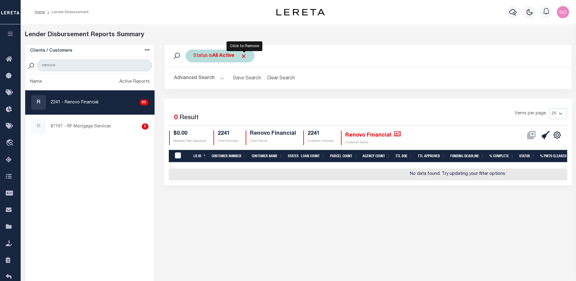
click at [247, 56] on span "Click to Remove" at bounding box center [244, 56] width 6 height 6
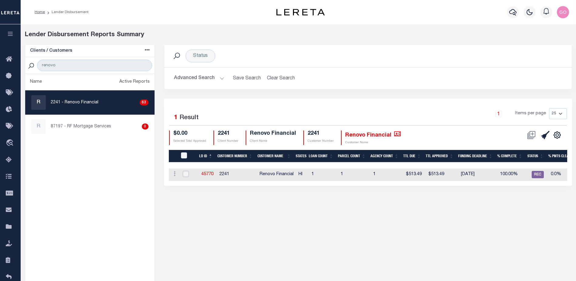
click at [187, 173] on input "checkbox" at bounding box center [186, 174] width 6 height 6
checkbox input "true"
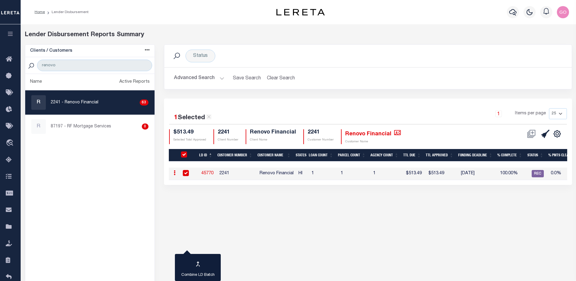
click at [396, 84] on h2 "Advanced Search Save Search Clear Search LDBatchesGridWrapper_dynamictable_____…" at bounding box center [368, 78] width 398 height 12
click at [208, 172] on link "45770" at bounding box center [207, 173] width 12 height 4
checkbox input "false"
checkbox input "true"
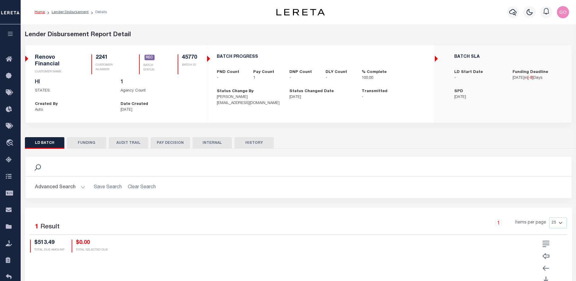
click at [84, 143] on button "FUNDING" at bounding box center [86, 143] width 39 height 12
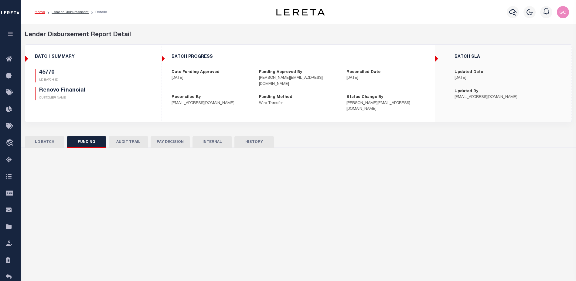
select select "100"
type input "$513.49"
type input "$0"
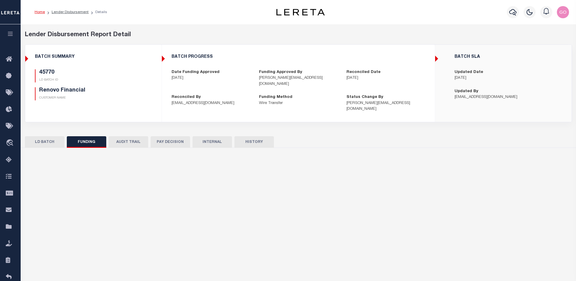
type input "[DATE]"
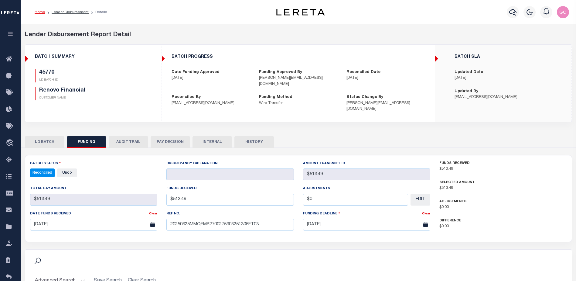
select select "100"
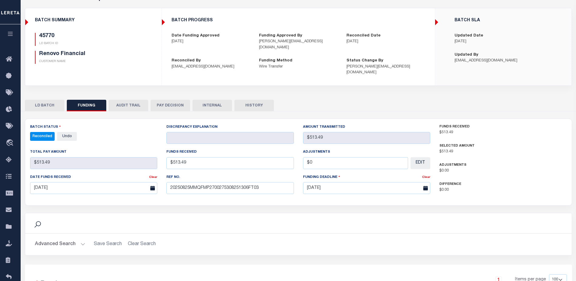
scroll to position [61, 0]
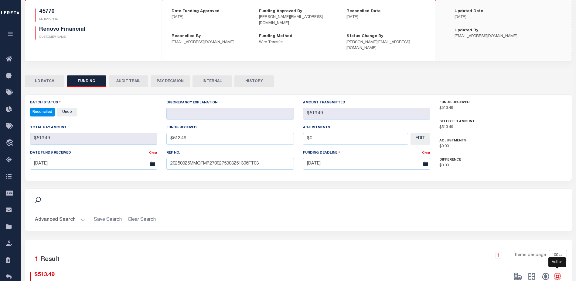
click at [559, 275] on icon "" at bounding box center [557, 276] width 3 height 3
click at [515, 192] on span "CSV" at bounding box center [513, 194] width 9 height 4
